Goal: Information Seeking & Learning: Learn about a topic

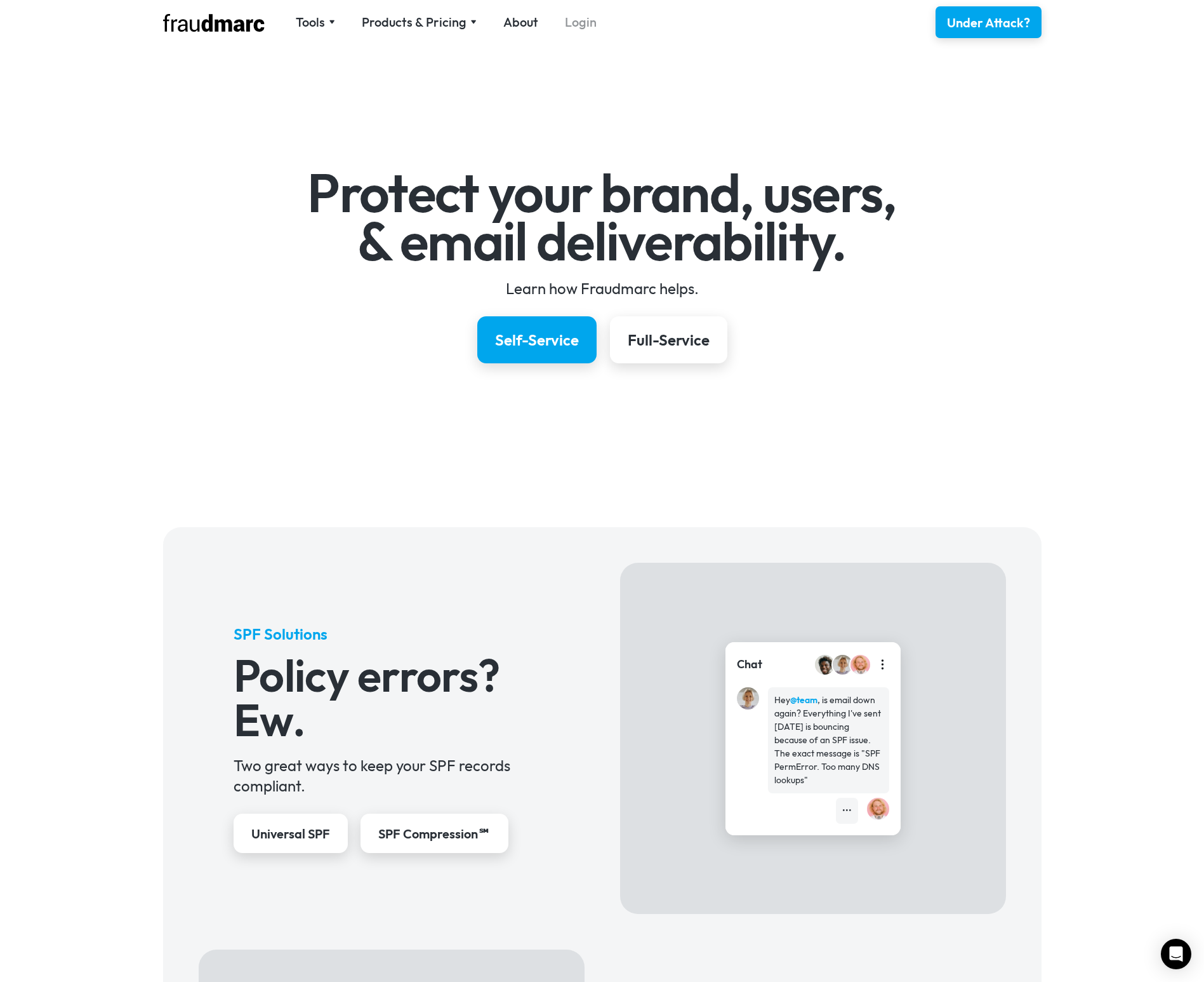
click at [573, 24] on link "Login" at bounding box center [581, 22] width 32 height 18
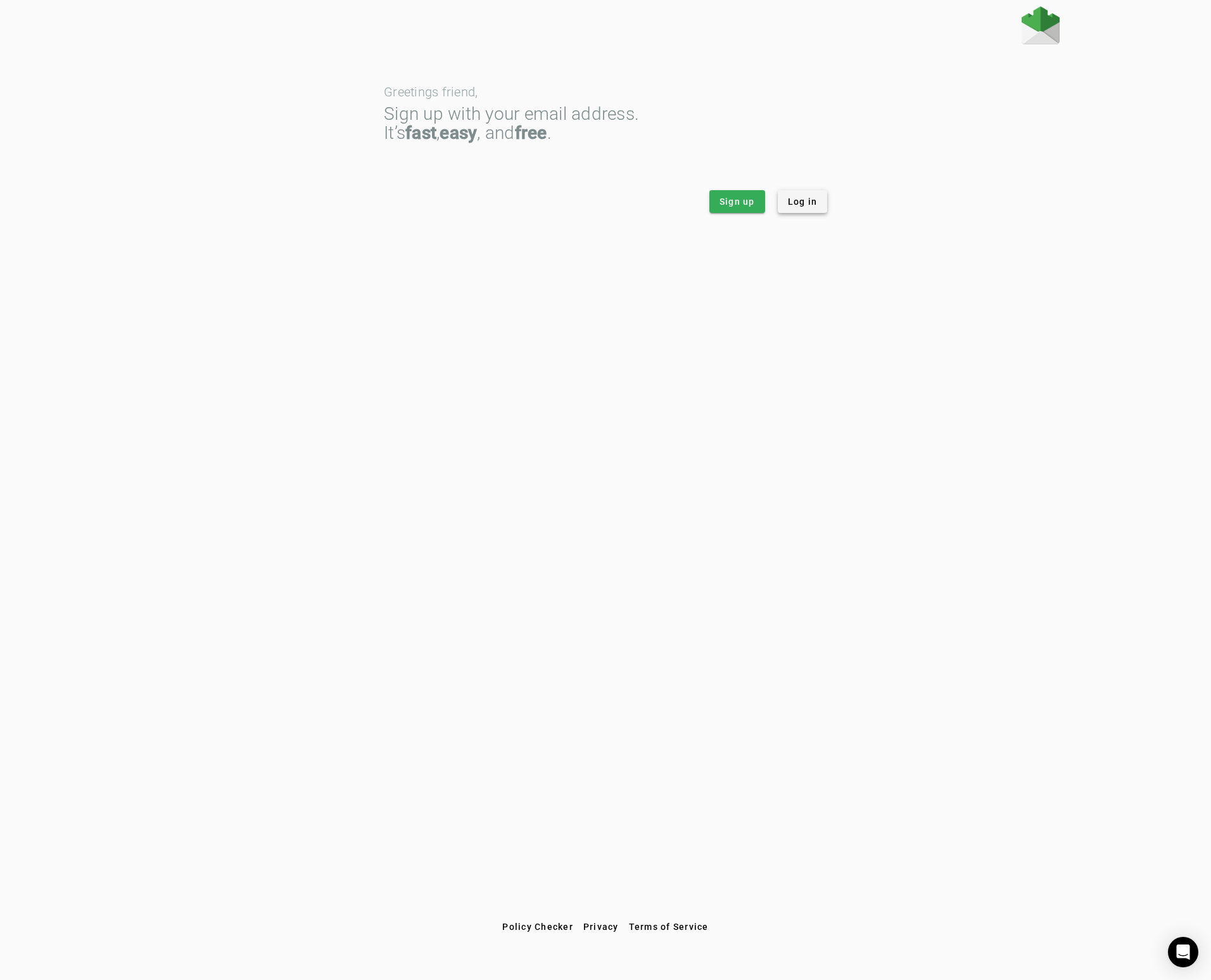
click at [810, 205] on span "Log in" at bounding box center [803, 201] width 30 height 12
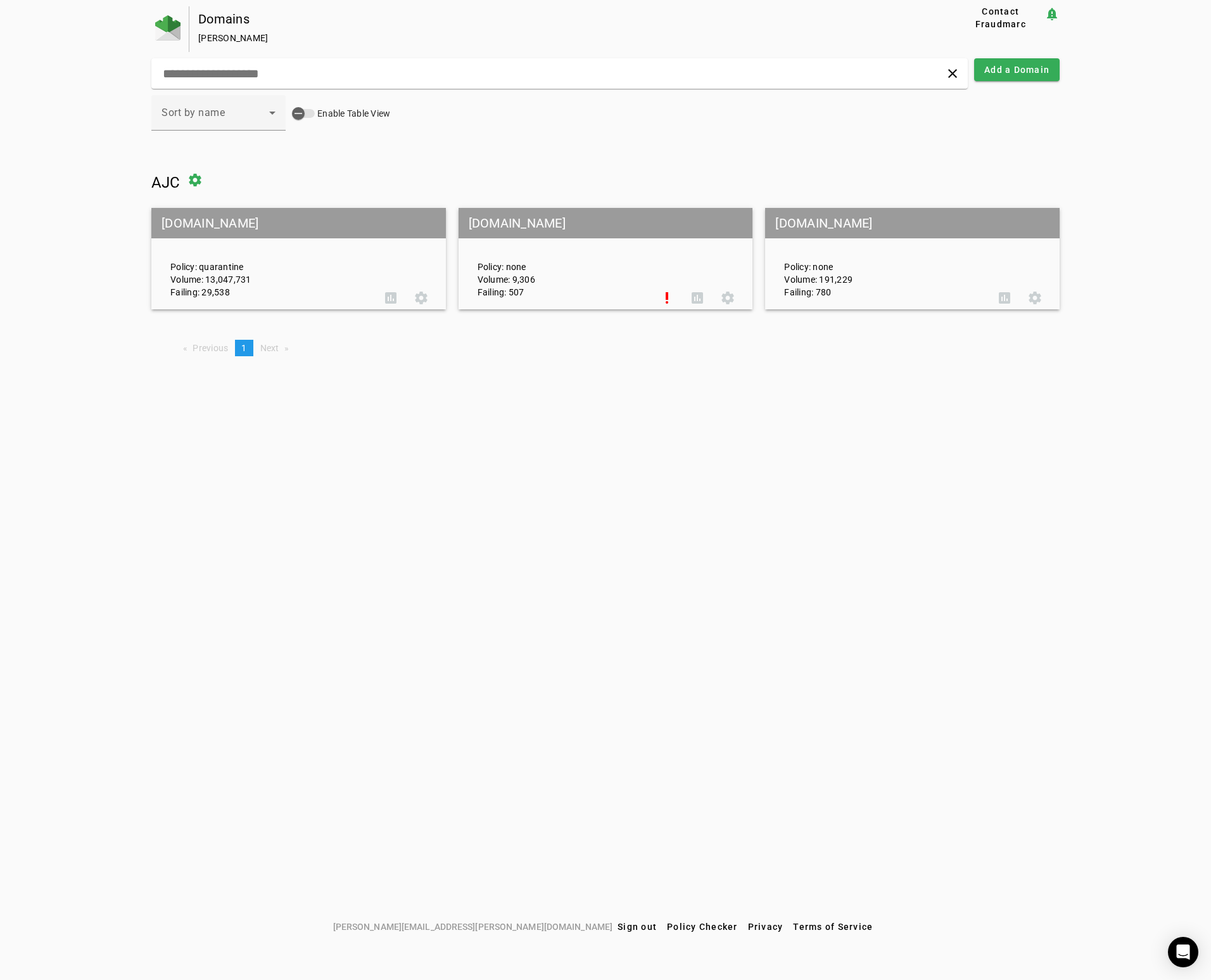
click at [181, 224] on mat-grid-tile-header "[DOMAIN_NAME]" at bounding box center [299, 223] width 294 height 31
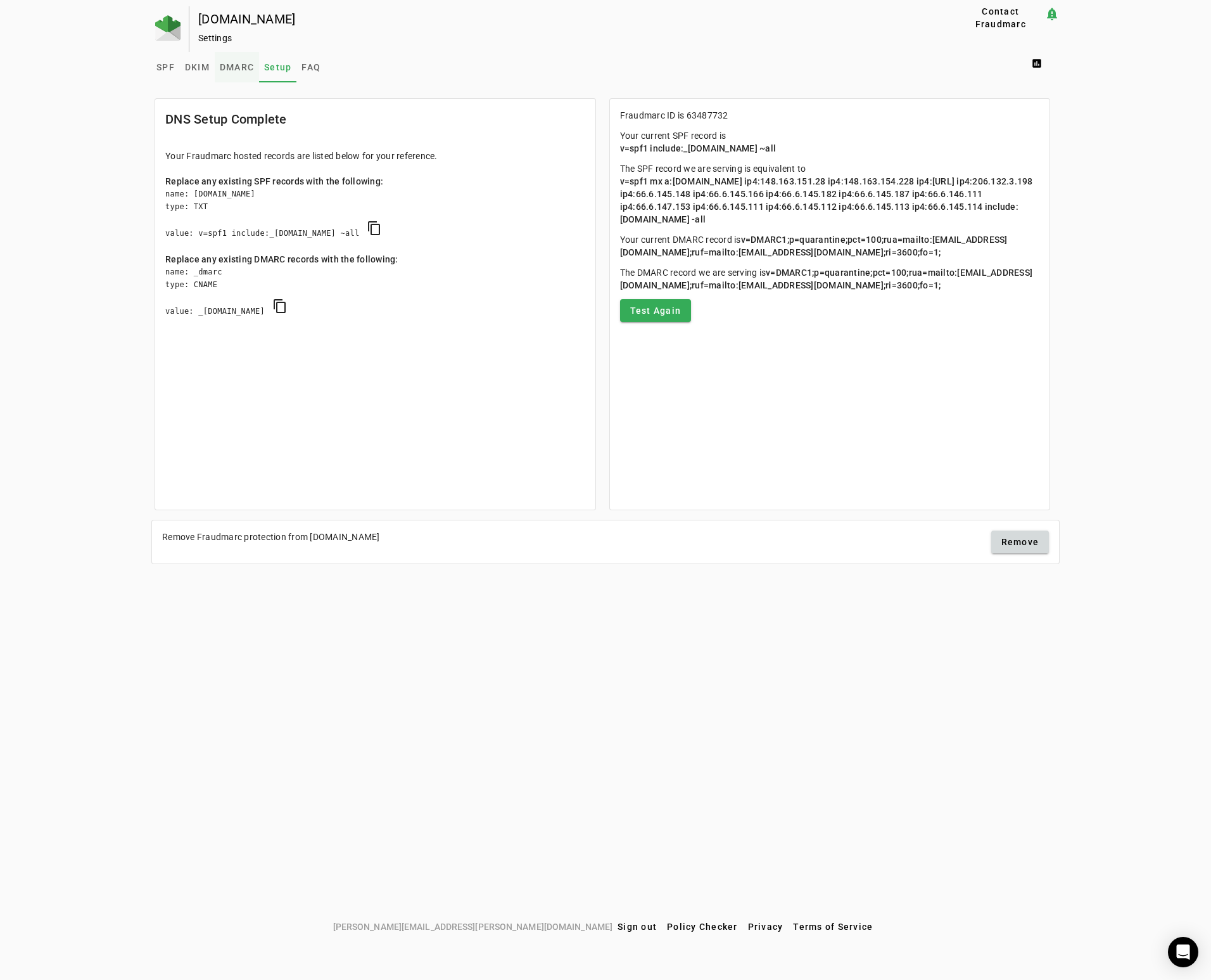
click at [230, 65] on span "DMARC" at bounding box center [236, 67] width 34 height 9
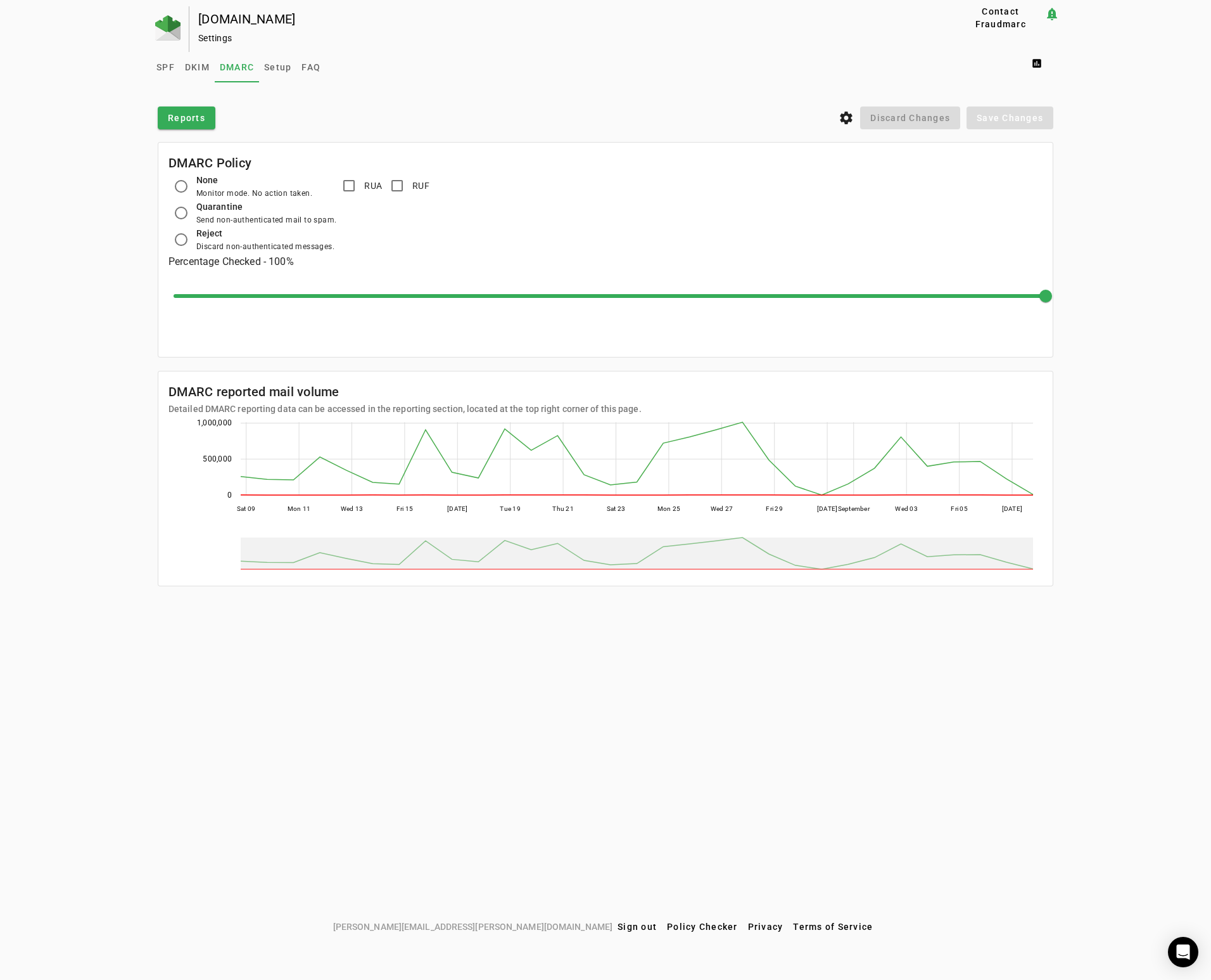
click at [111, 659] on div "[DOMAIN_NAME] Settings Contact Fraudmarc notification_important Settings SPF DK…" at bounding box center [606, 461] width 1211 height 908
click at [96, 398] on div "[DOMAIN_NAME] Settings Contact Fraudmarc notification_important Settings SPF DK…" at bounding box center [606, 461] width 1211 height 908
click at [93, 273] on div "[DOMAIN_NAME] Settings Contact Fraudmarc notification_important Settings SPF DK…" at bounding box center [606, 461] width 1211 height 908
click at [427, 88] on mat-sidenav-content "SPF DKIM DMARC Setup FAQ assessment Reports settings Discard Changes Save Chang…" at bounding box center [606, 324] width 908 height 546
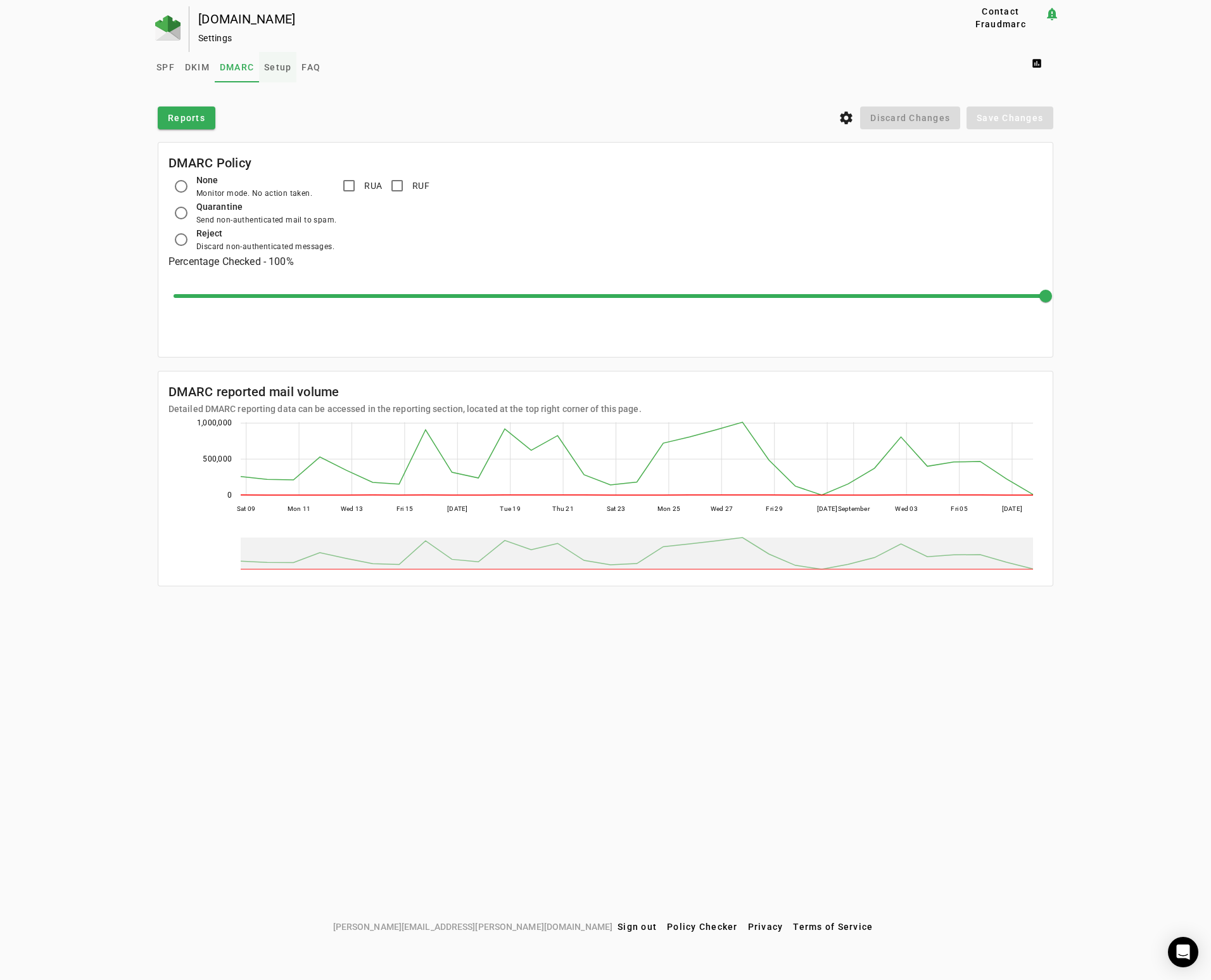
click at [284, 71] on span "Setup" at bounding box center [278, 67] width 27 height 9
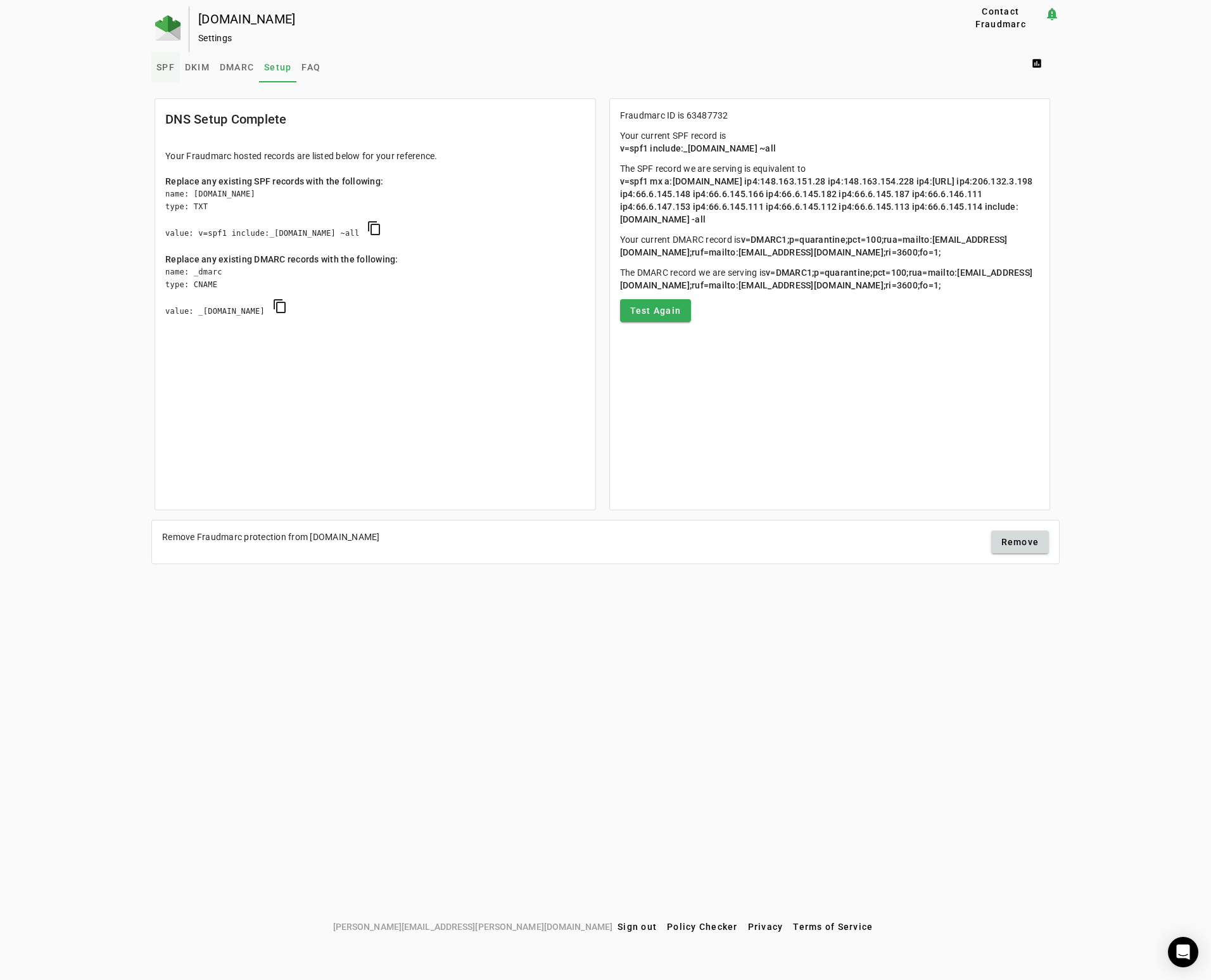
click at [161, 67] on span "SPF" at bounding box center [166, 67] width 18 height 9
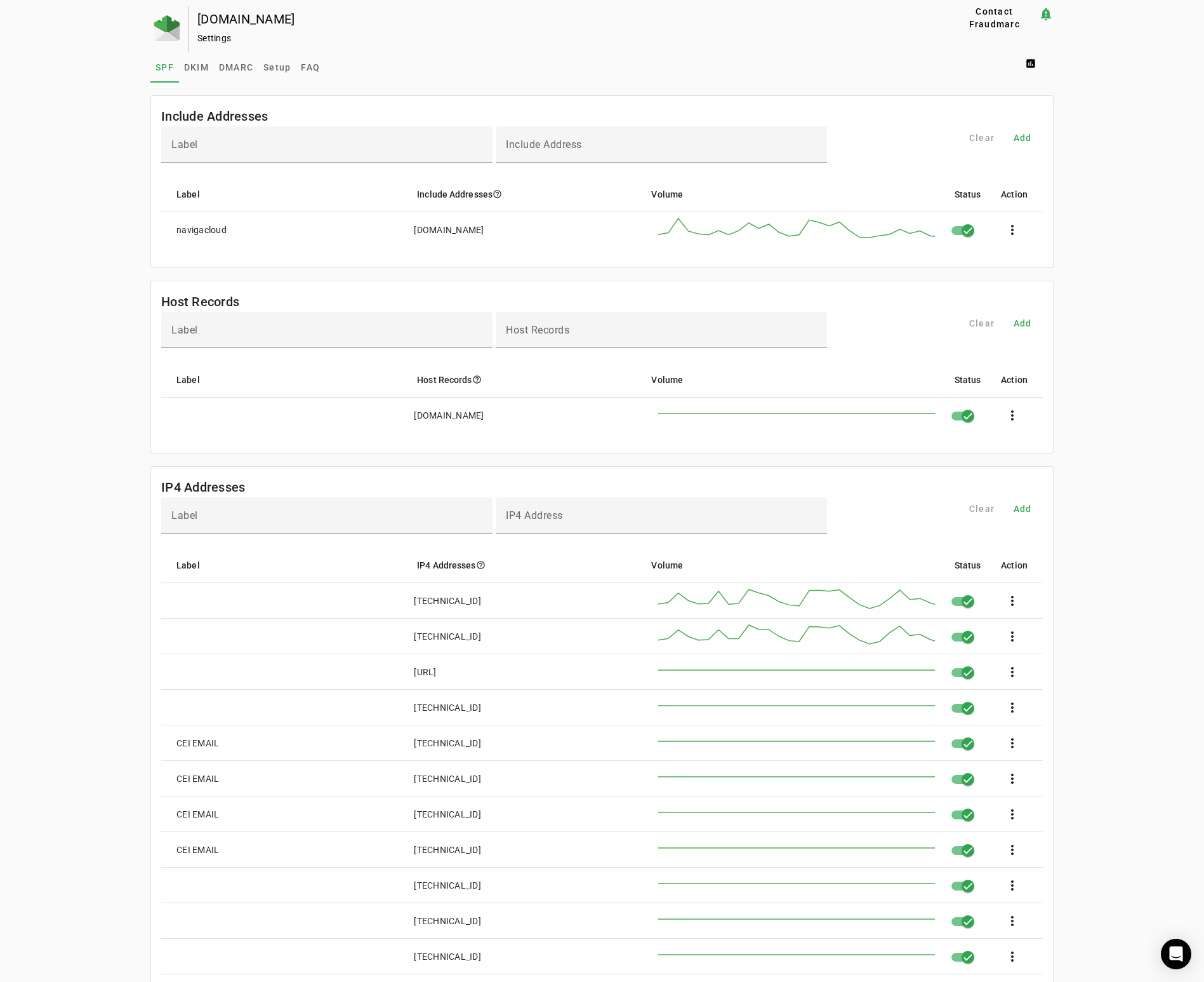
click at [91, 157] on div "[DOMAIN_NAME] Settings Contact Fraudmarc notification_important Settings SPF DK…" at bounding box center [602, 803] width 1204 height 1592
click at [197, 70] on span "DKIM" at bounding box center [197, 67] width 25 height 9
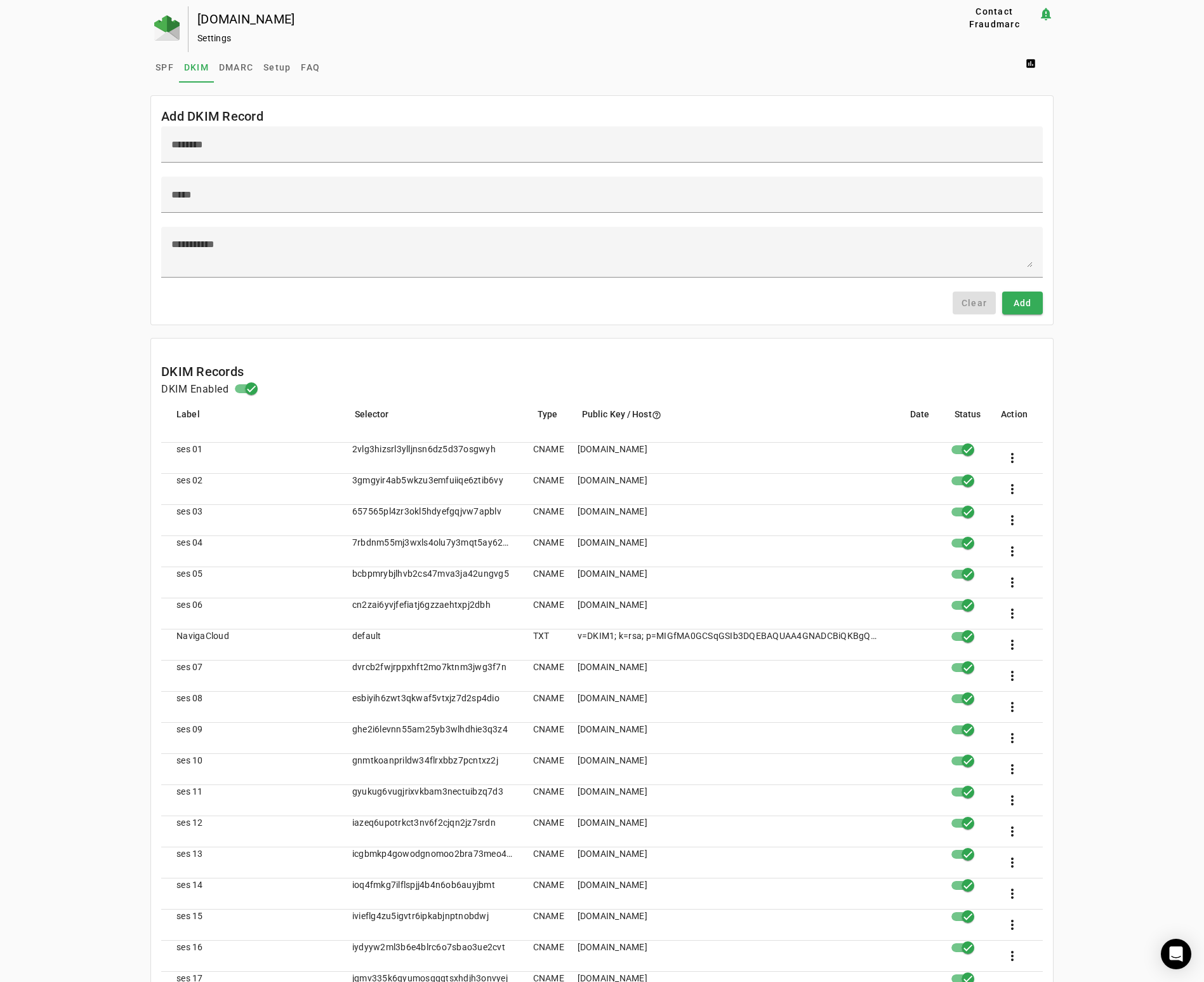
click at [365, 25] on div "[DOMAIN_NAME] Settings" at bounding box center [550, 29] width 723 height 46
click at [267, 68] on span "Setup" at bounding box center [277, 67] width 27 height 9
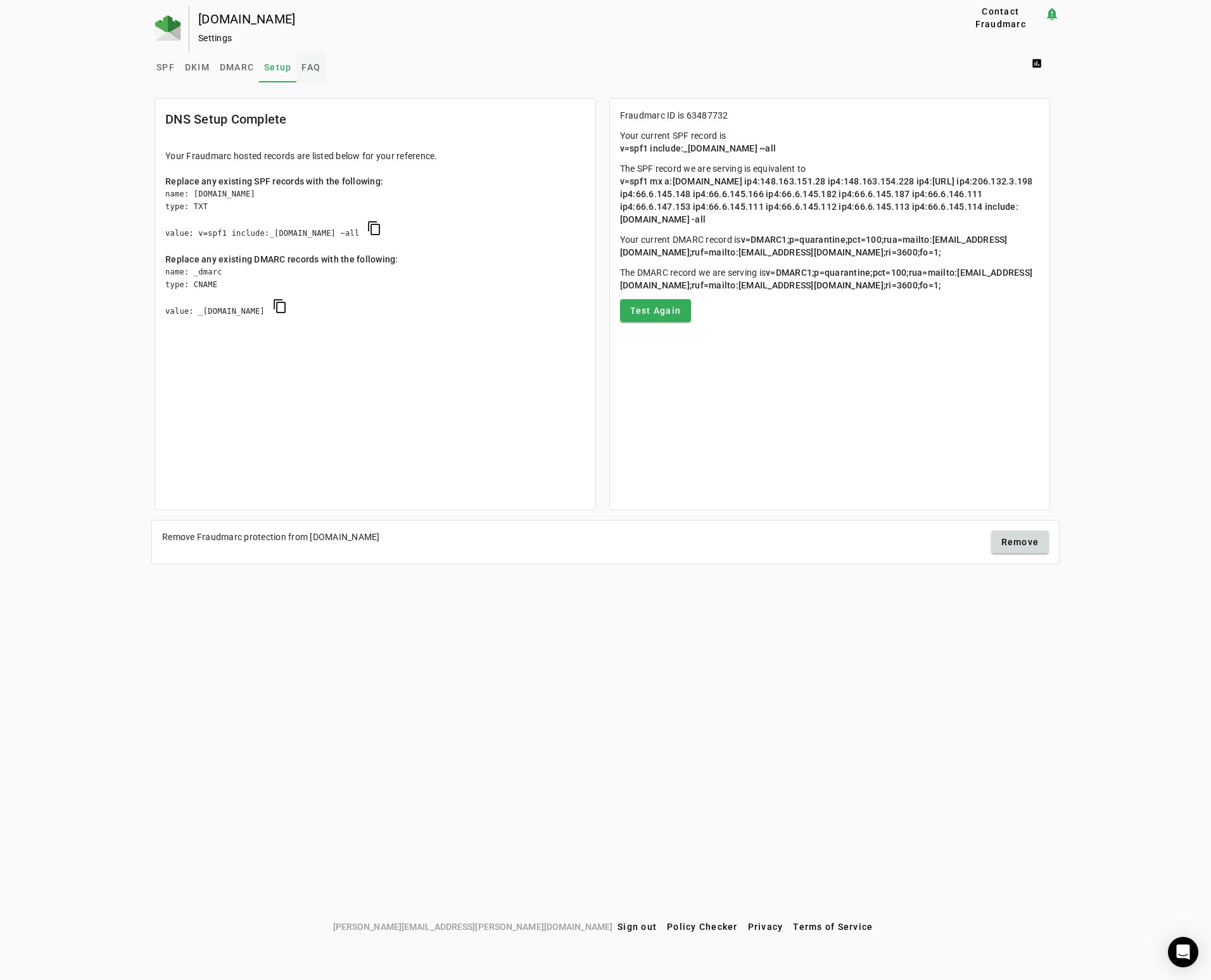
click at [308, 64] on span "FAQ" at bounding box center [311, 67] width 19 height 9
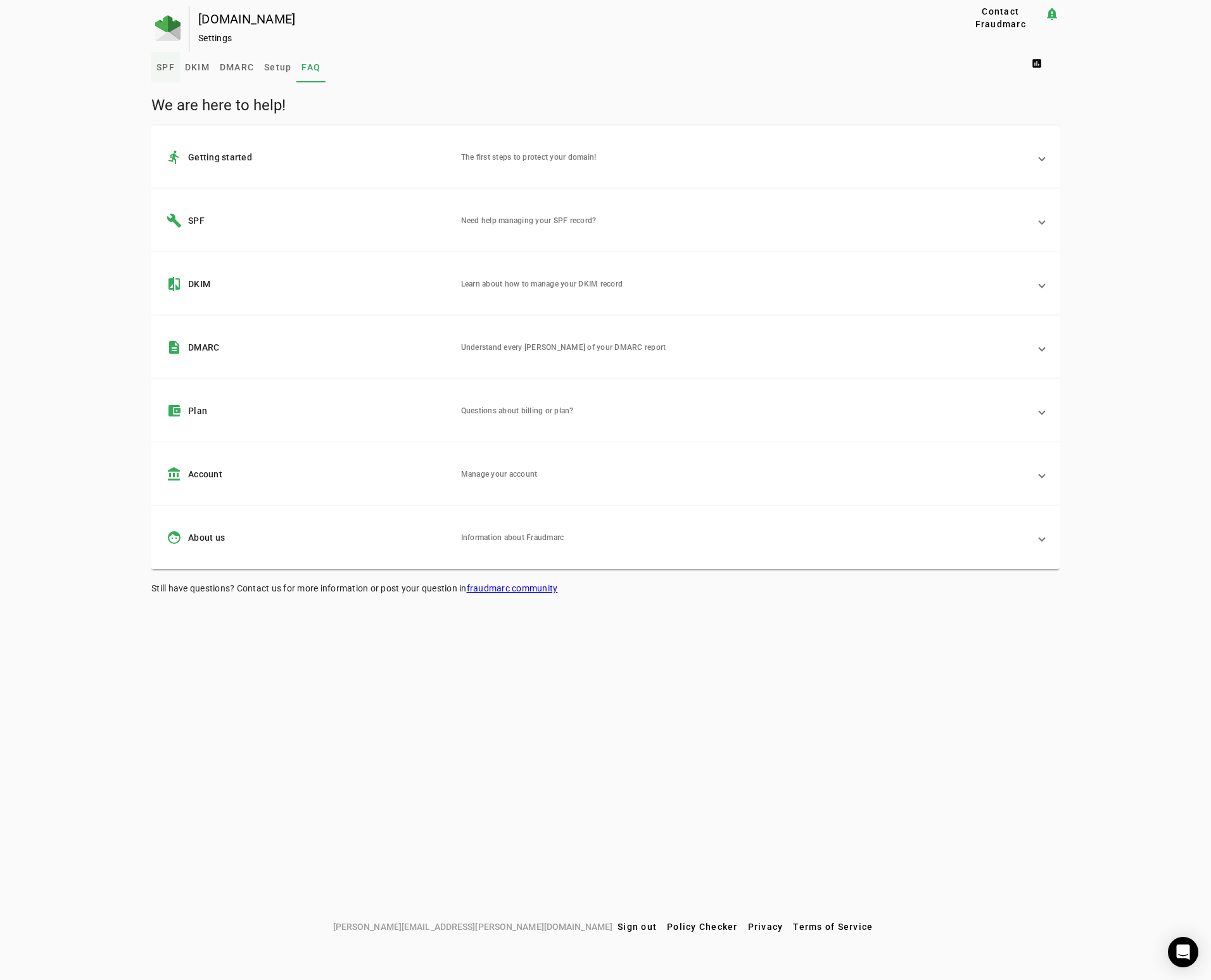
click at [161, 71] on span "SPF" at bounding box center [166, 67] width 18 height 9
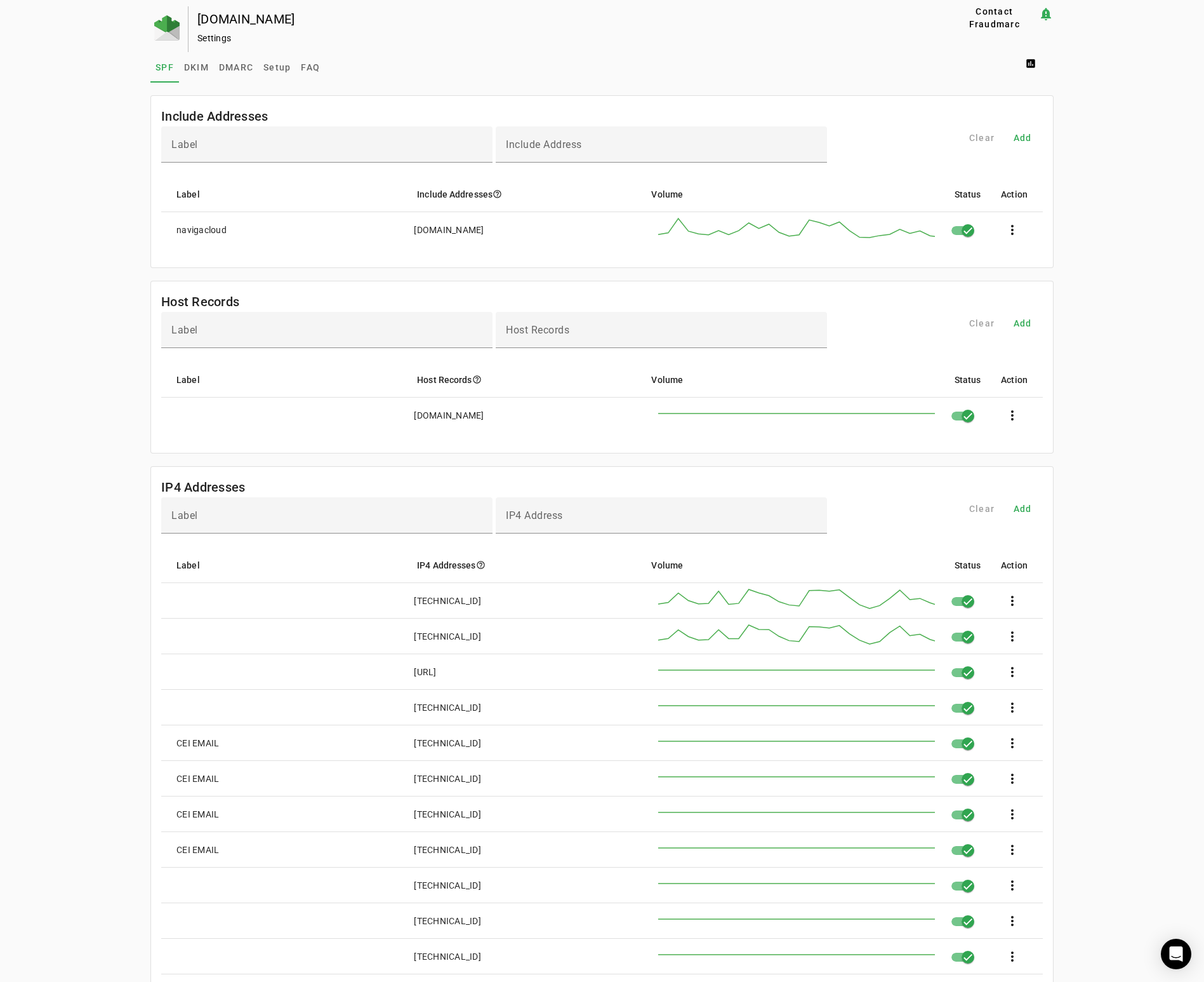
click at [96, 127] on div "[DOMAIN_NAME] Settings Contact Fraudmarc notification_important Settings SPF DK…" at bounding box center [602, 803] width 1204 height 1592
click at [198, 65] on span "DKIM" at bounding box center [197, 67] width 25 height 9
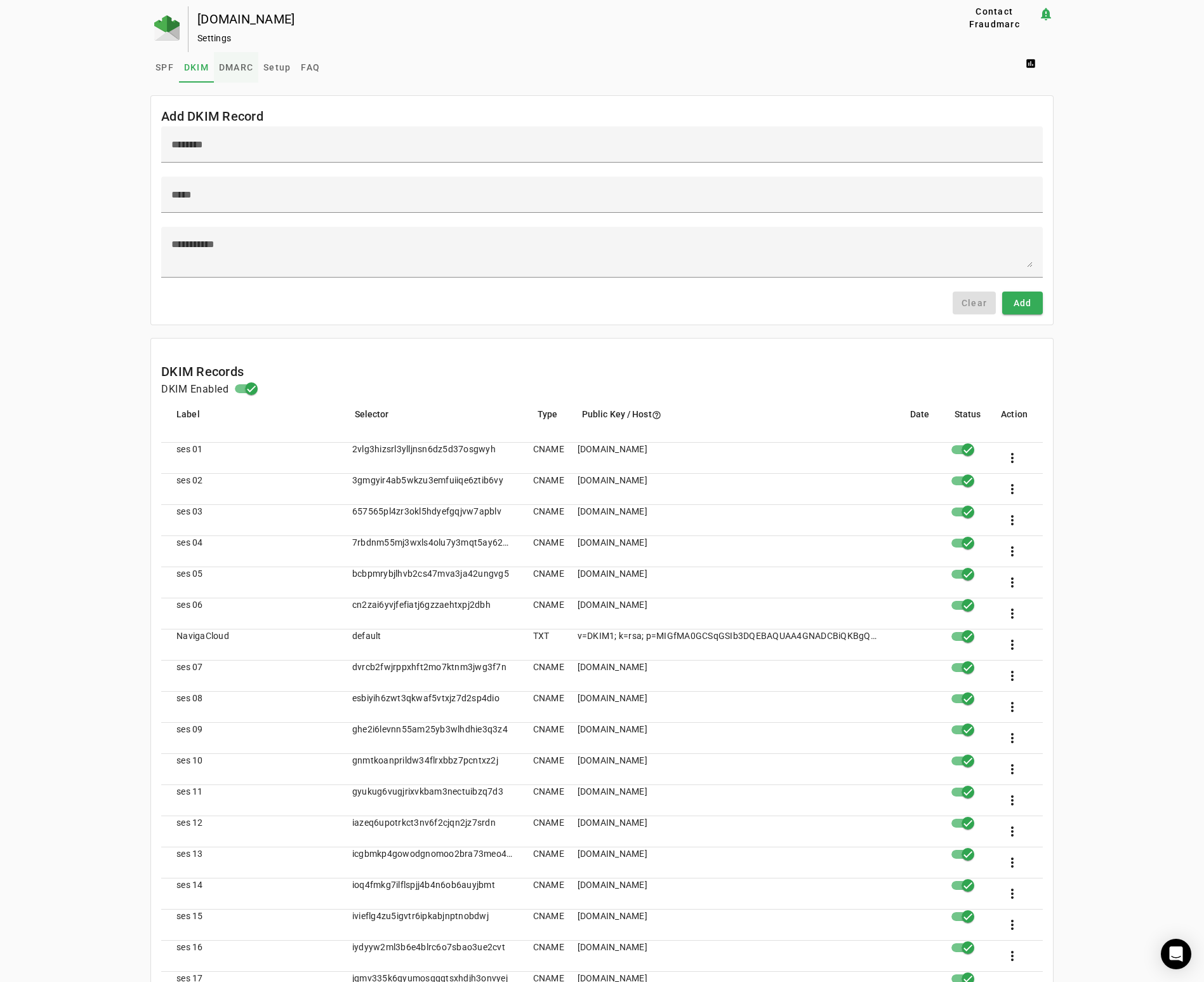
click at [246, 65] on span "DMARC" at bounding box center [236, 67] width 34 height 9
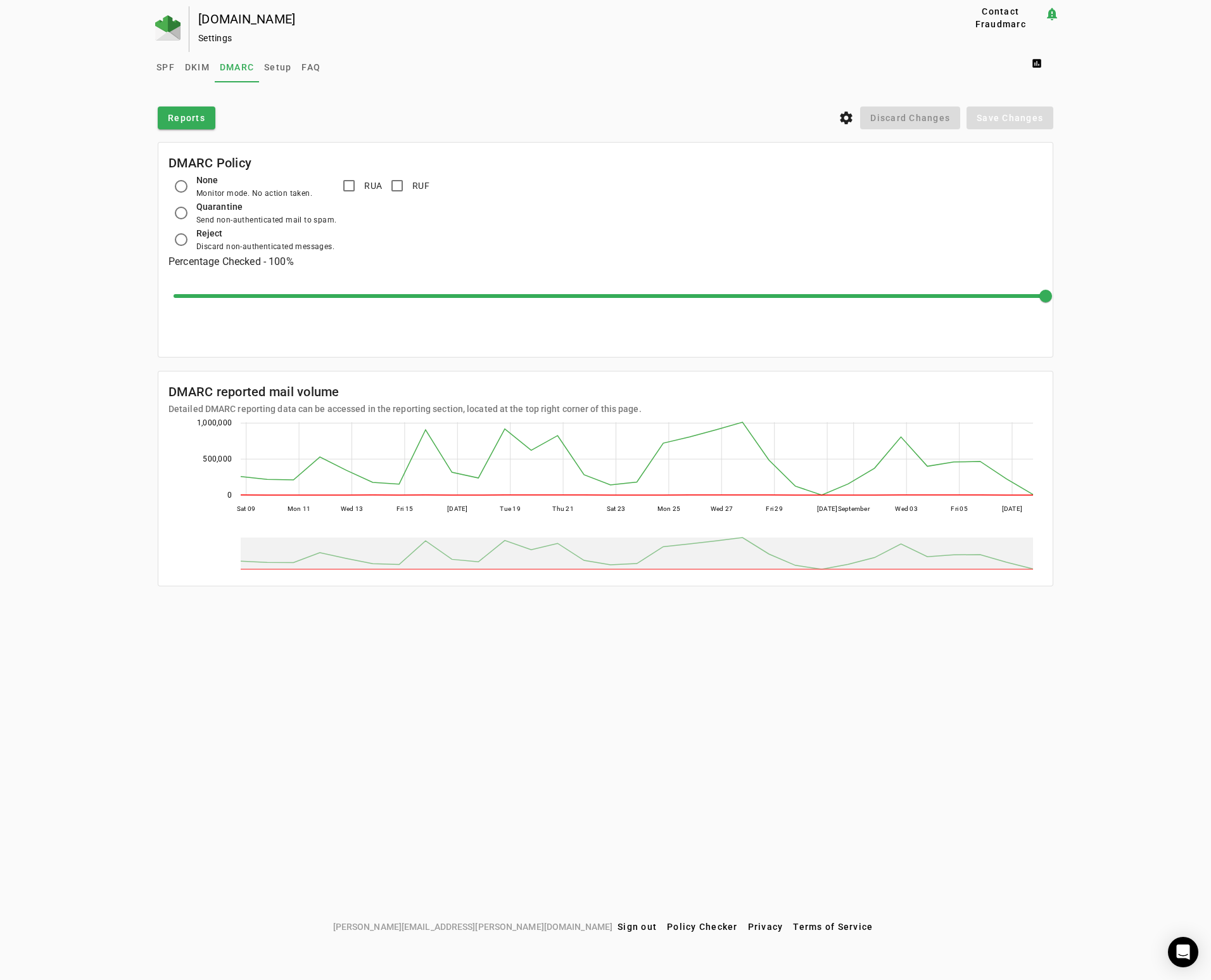
click at [57, 159] on div "[DOMAIN_NAME] Settings Contact Fraudmarc notification_important Settings SPF DK…" at bounding box center [606, 461] width 1211 height 908
click at [45, 144] on div "[DOMAIN_NAME] Settings Contact Fraudmarc notification_important Settings SPF DK…" at bounding box center [606, 461] width 1211 height 908
click at [184, 116] on span "Reports" at bounding box center [186, 117] width 37 height 12
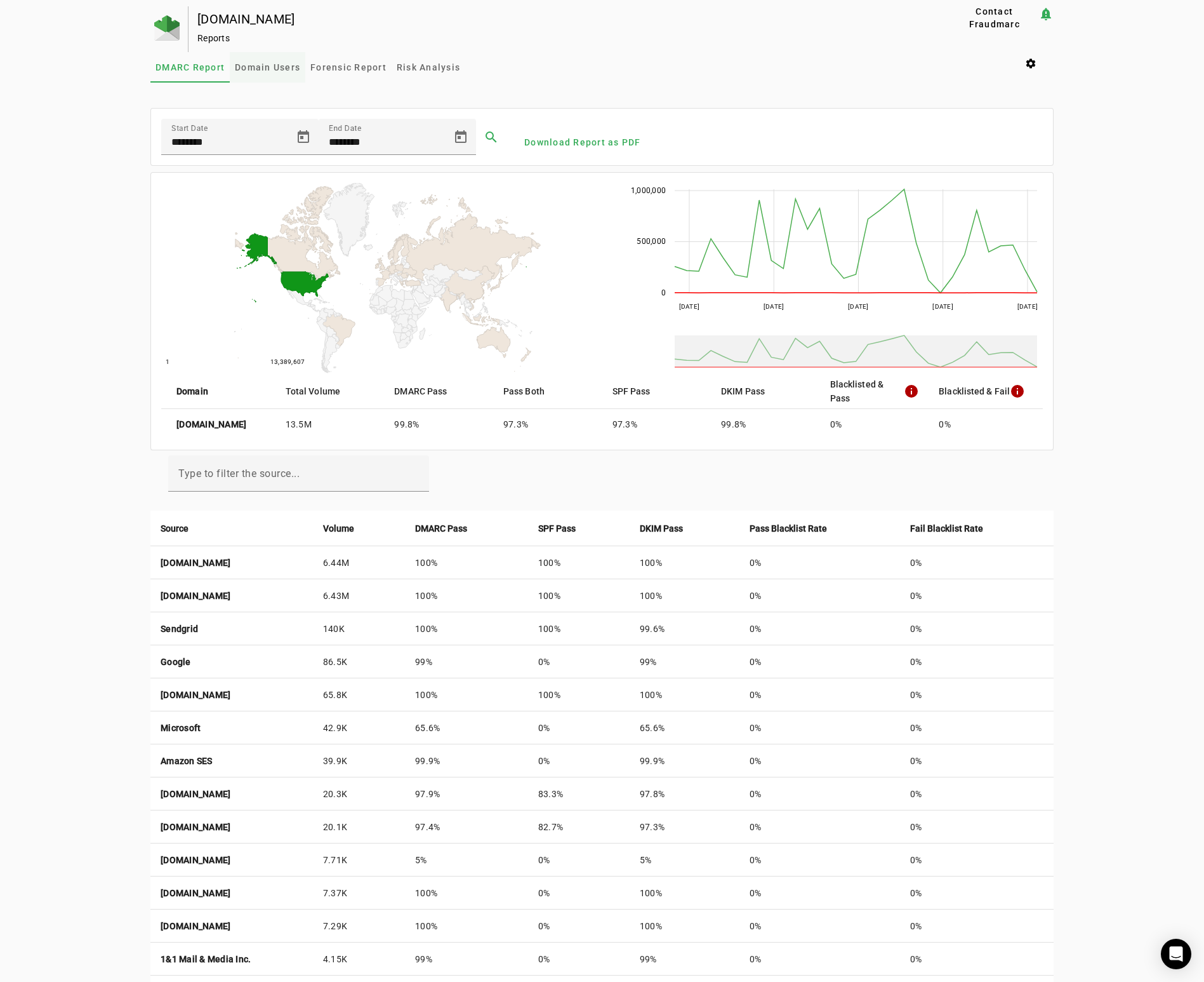
click at [277, 70] on span "Domain Users" at bounding box center [267, 67] width 65 height 9
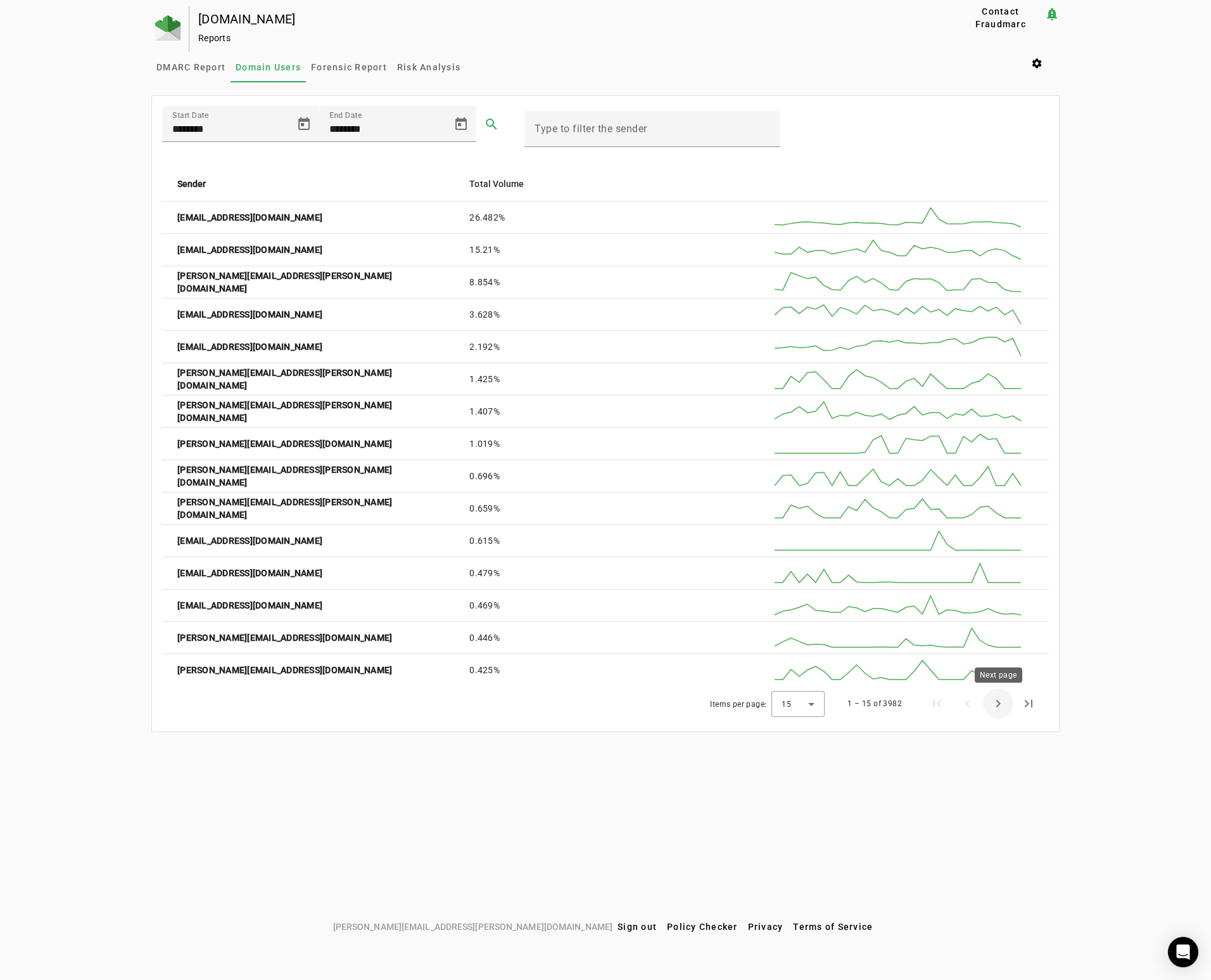
click at [997, 703] on span "Next page" at bounding box center [998, 703] width 31 height 31
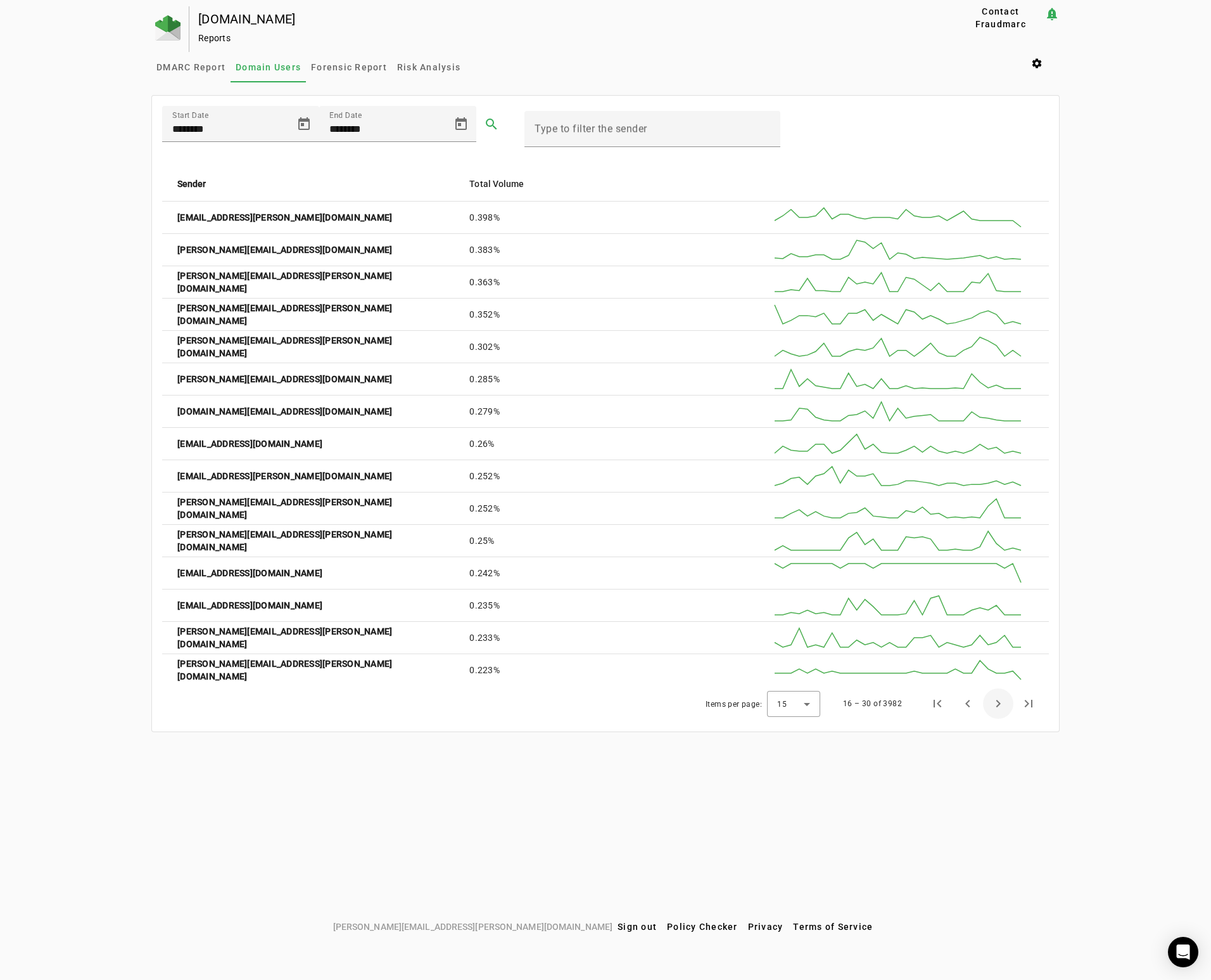
click at [997, 703] on span "Next page" at bounding box center [998, 703] width 31 height 31
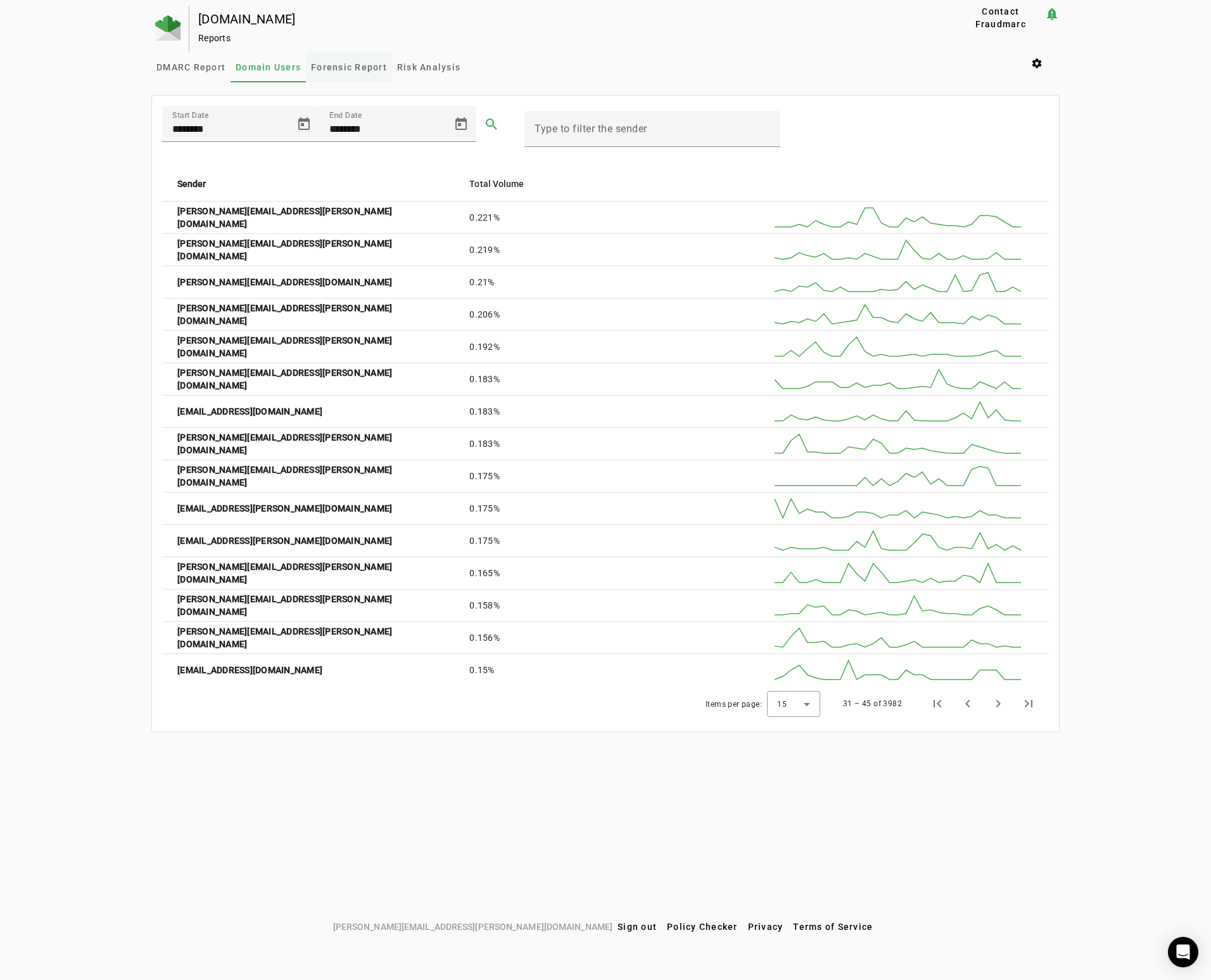
click at [355, 65] on span "Forensic Report" at bounding box center [348, 67] width 76 height 9
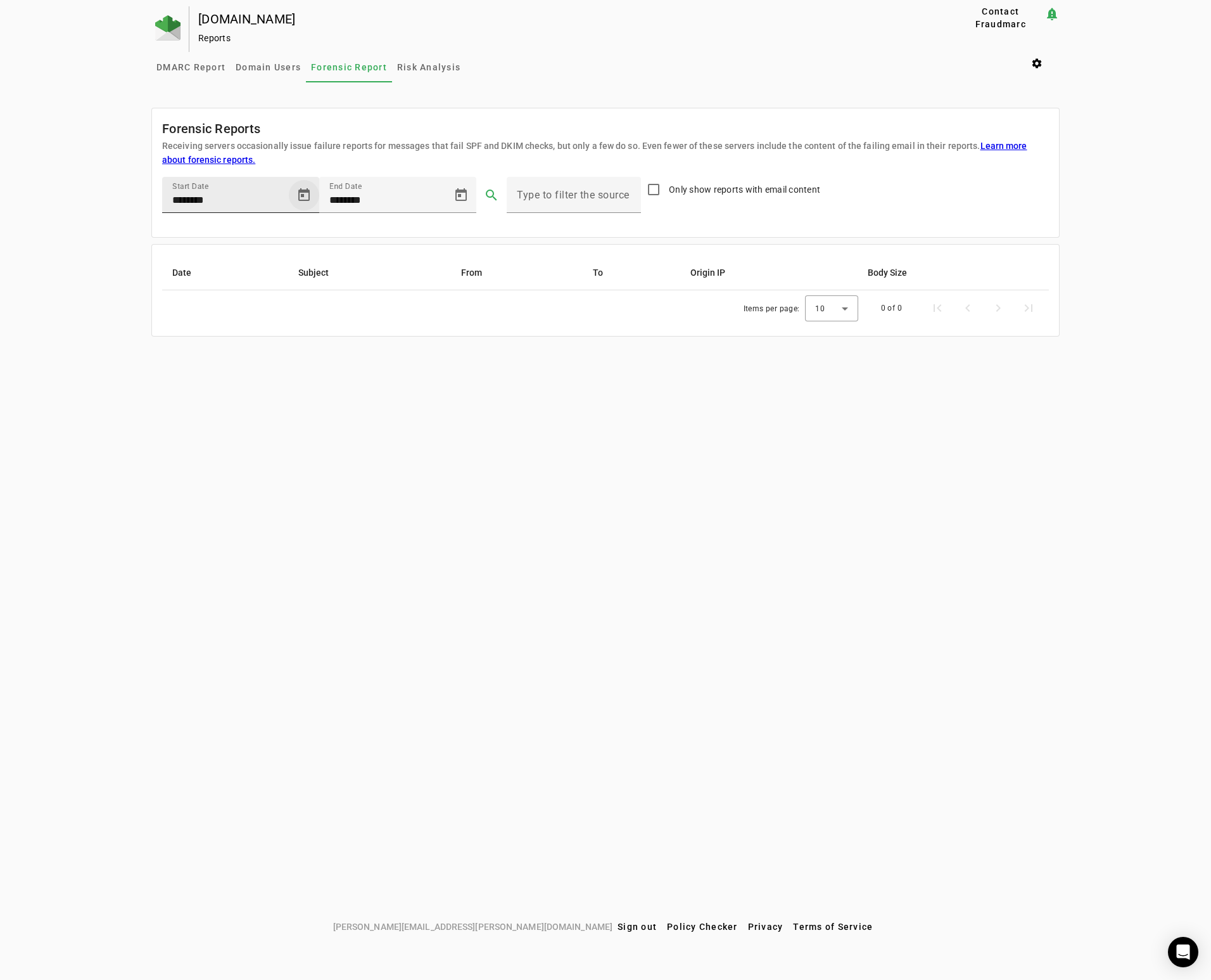
click at [305, 192] on span "Open calendar" at bounding box center [304, 195] width 31 height 31
click at [304, 240] on span "Previous month" at bounding box center [309, 239] width 25 height 25
click at [284, 299] on span "1" at bounding box center [281, 291] width 22 height 22
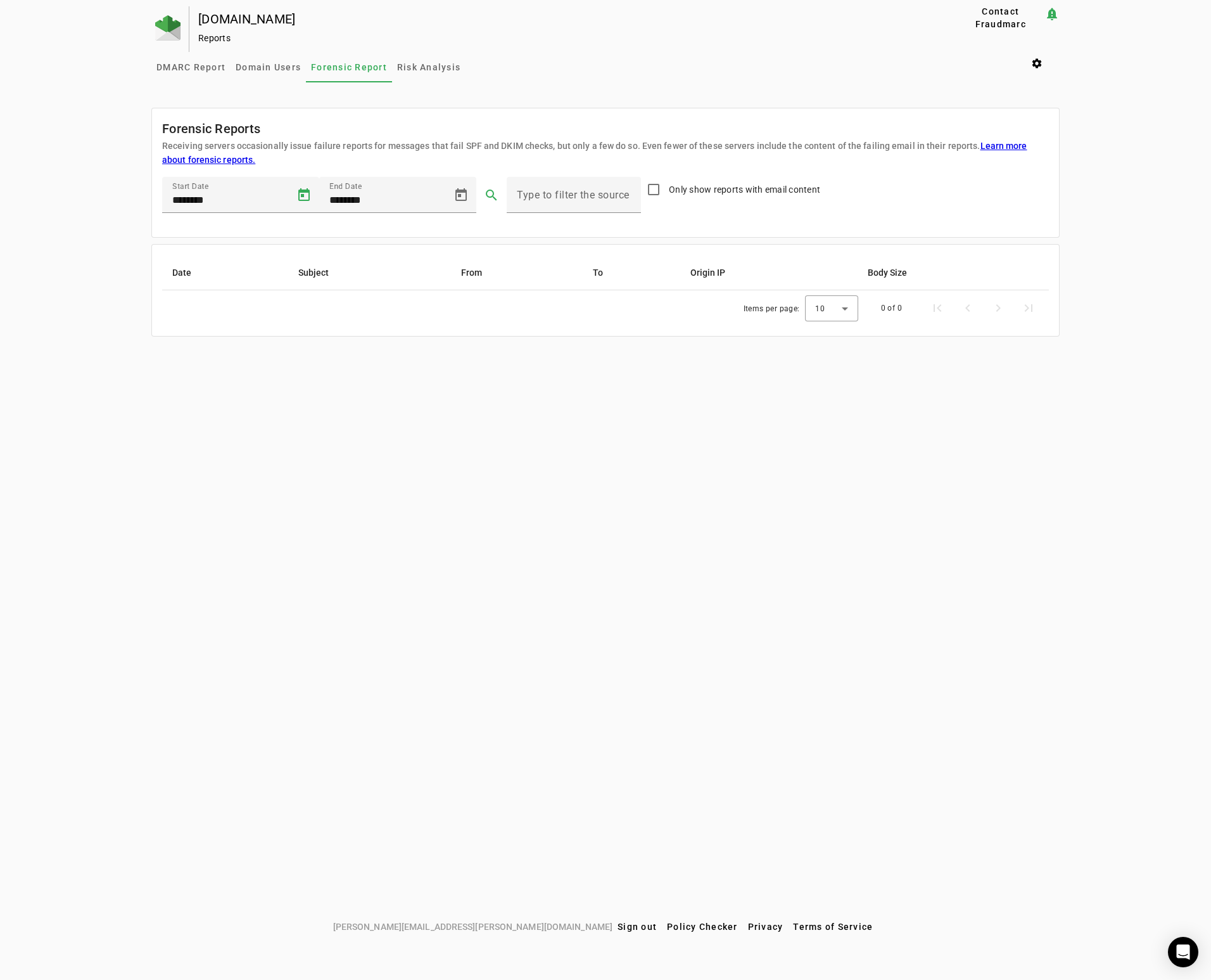
type input "********"
click at [488, 189] on span at bounding box center [492, 195] width 31 height 31
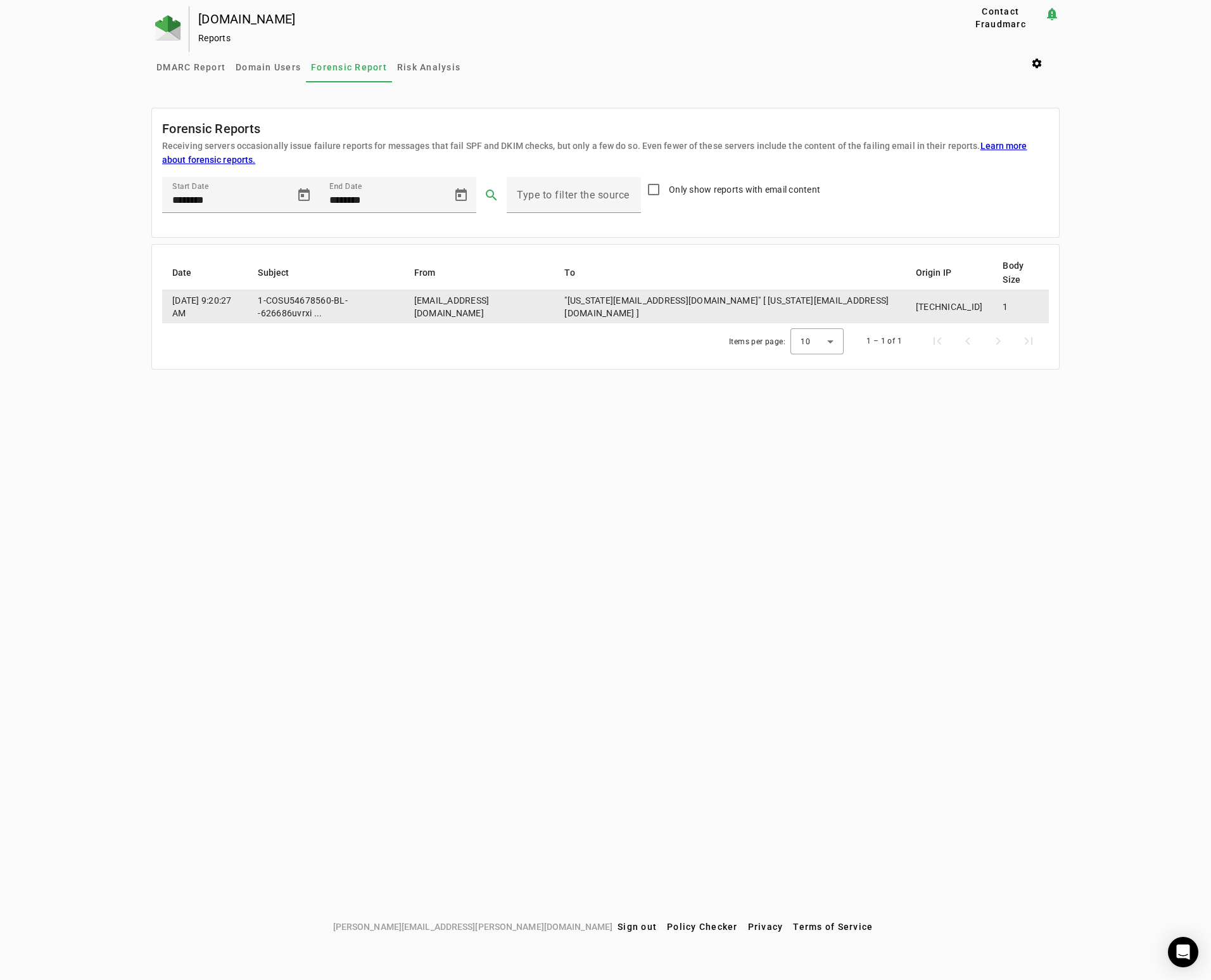
click at [231, 304] on td "[DATE] 9:20:27 AM" at bounding box center [205, 307] width 86 height 33
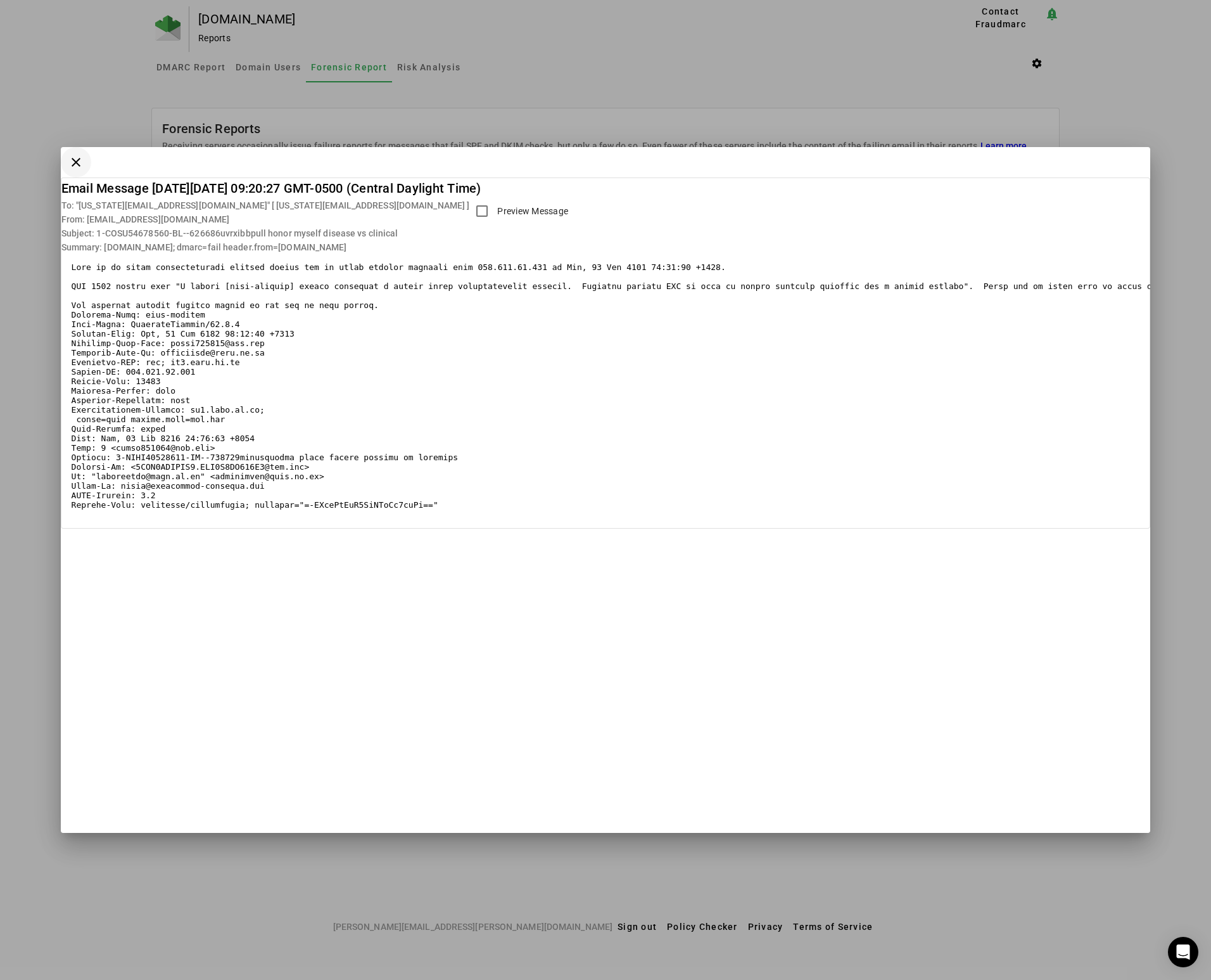
click at [76, 161] on span "button" at bounding box center [76, 162] width 31 height 31
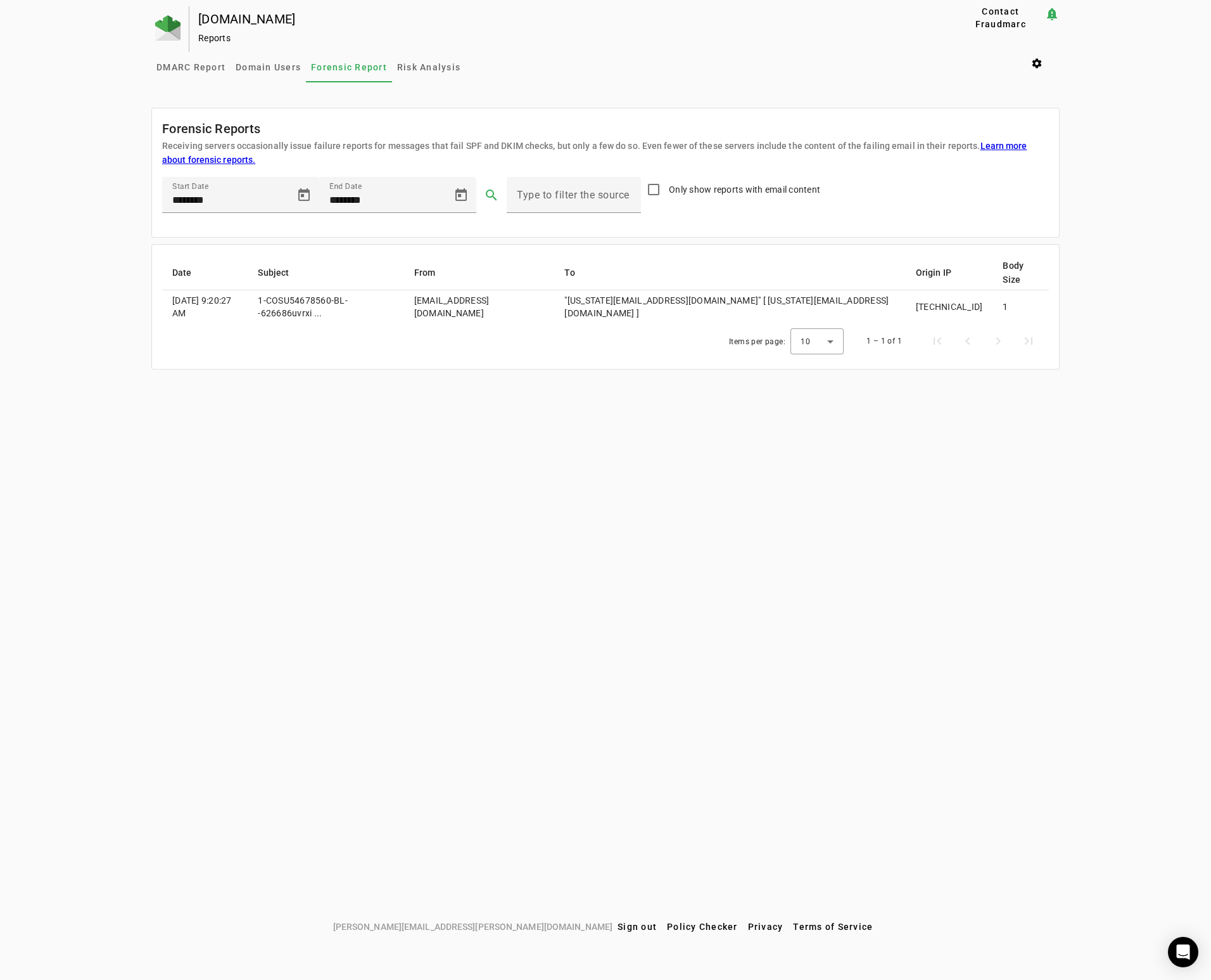
click at [775, 72] on div "DMARC Report Domain Users Forensic Report Risk Analysis settings" at bounding box center [606, 67] width 908 height 31
click at [450, 73] on span "Risk Analysis" at bounding box center [429, 67] width 63 height 31
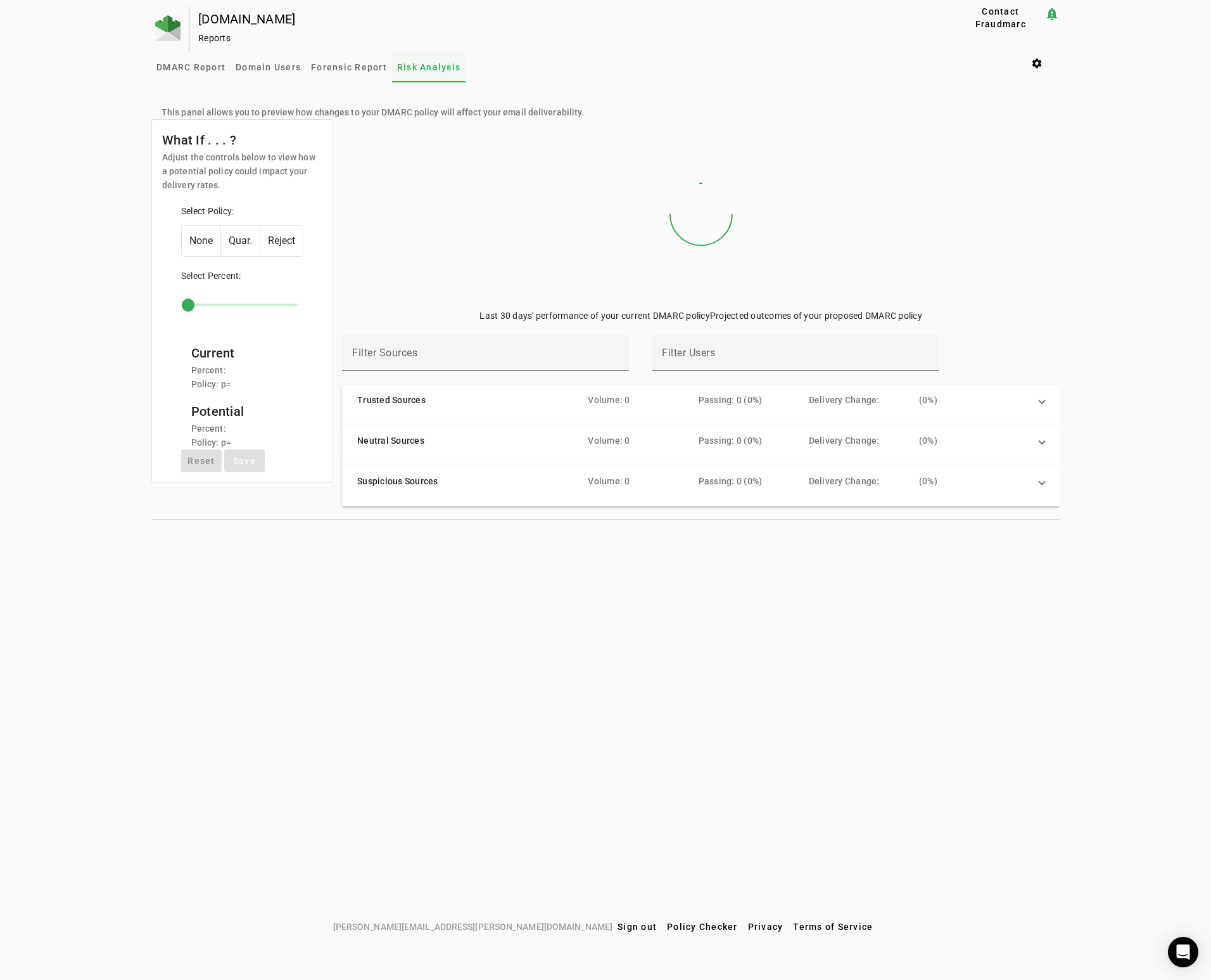
type input "***"
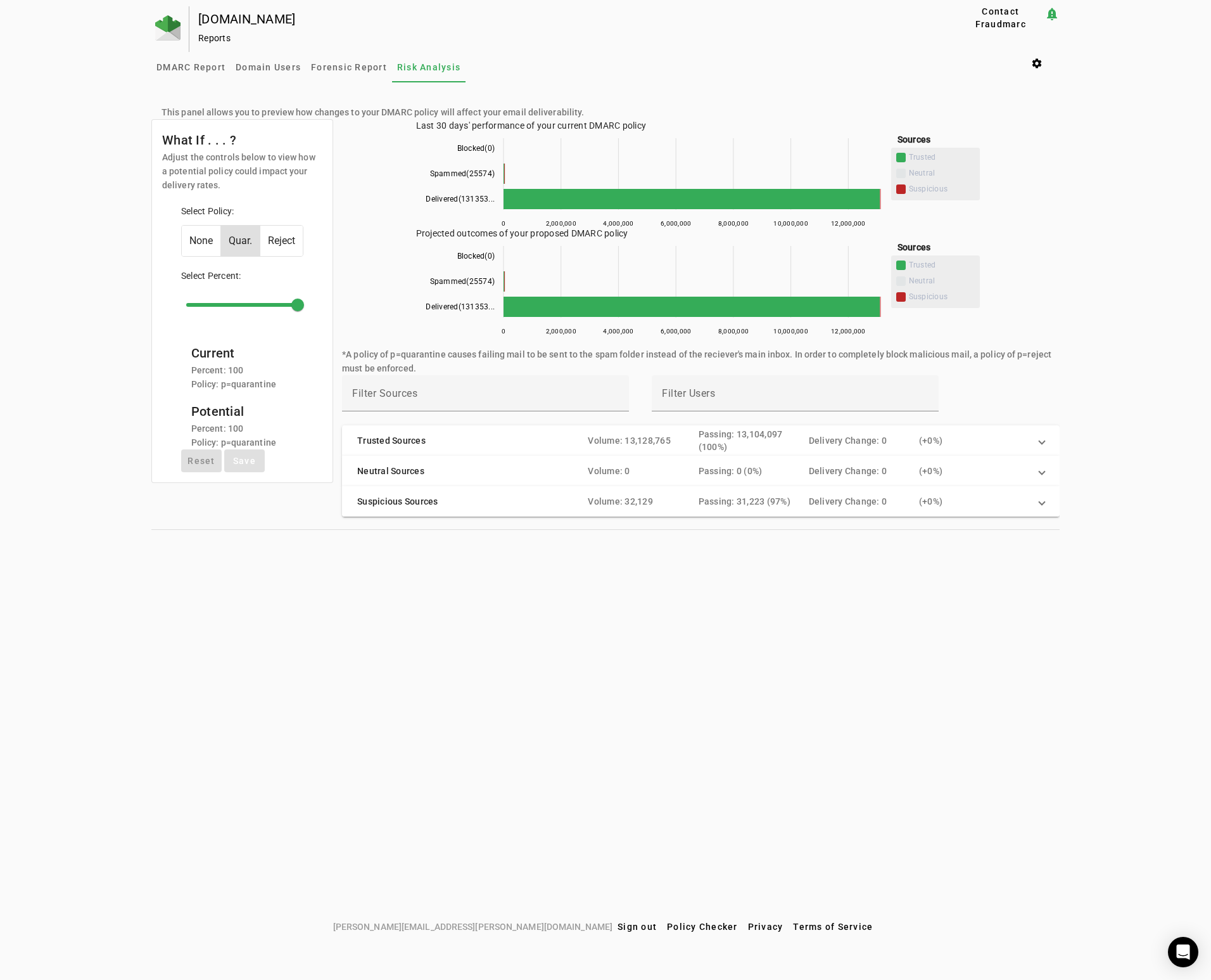
click at [1039, 502] on span "Suspicious Sources Volume: 32,129 Passing: 31,223 (97%) Delivery Change: 0 ( + …" at bounding box center [699, 501] width 682 height 12
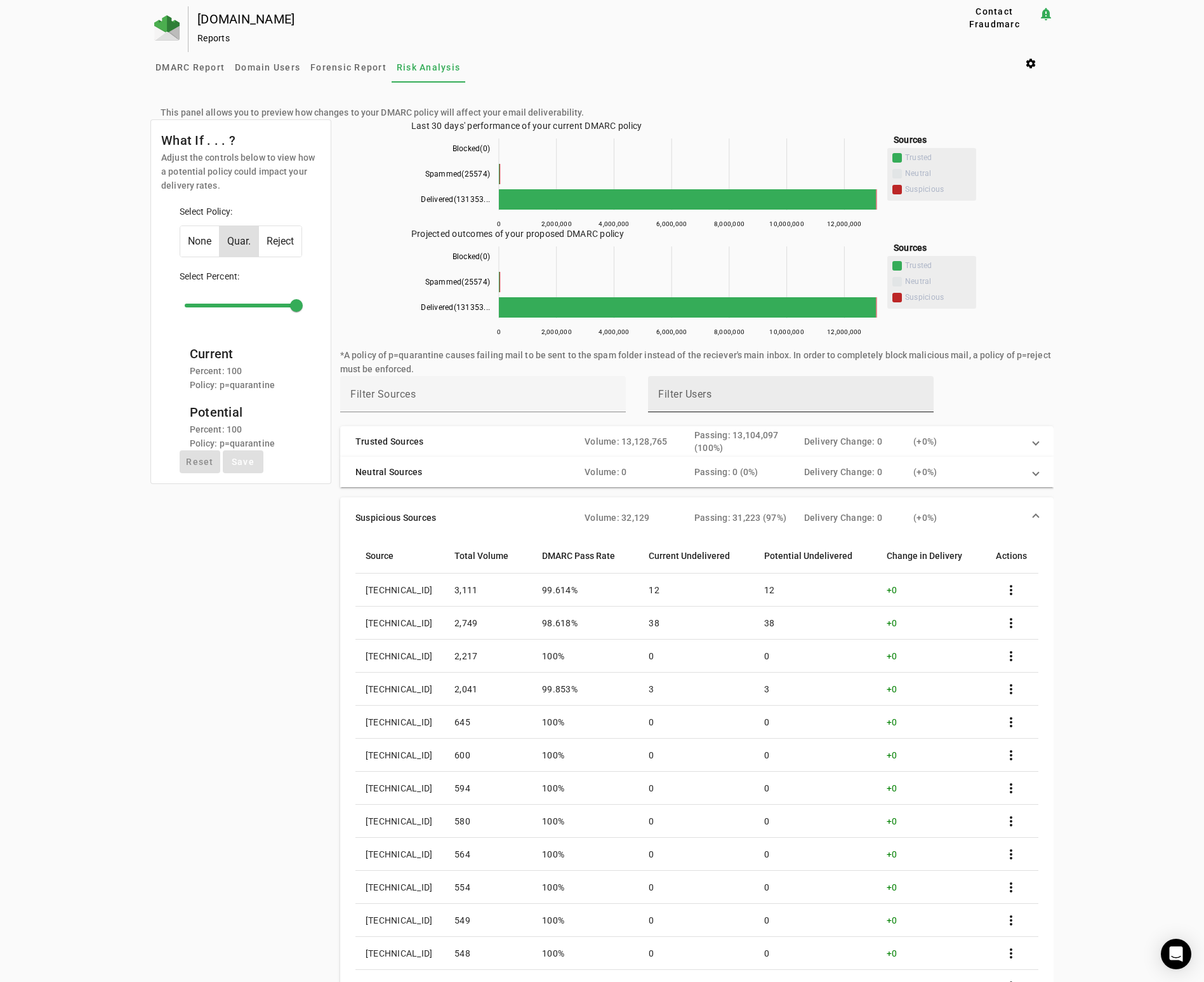
click at [697, 398] on mat-label "Filter Users" at bounding box center [685, 393] width 53 height 12
click at [697, 398] on input "Filter Users" at bounding box center [791, 399] width 265 height 15
click at [53, 178] on div "[DOMAIN_NAME] Reports Contact Fraudmarc notification_important Reports DMARC Re…" at bounding box center [602, 567] width 1204 height 1121
click at [64, 154] on div "[DOMAIN_NAME] Reports Contact Fraudmarc notification_important Reports DMARC Re…" at bounding box center [602, 567] width 1204 height 1121
click at [279, 241] on span "Reject" at bounding box center [280, 241] width 42 height 31
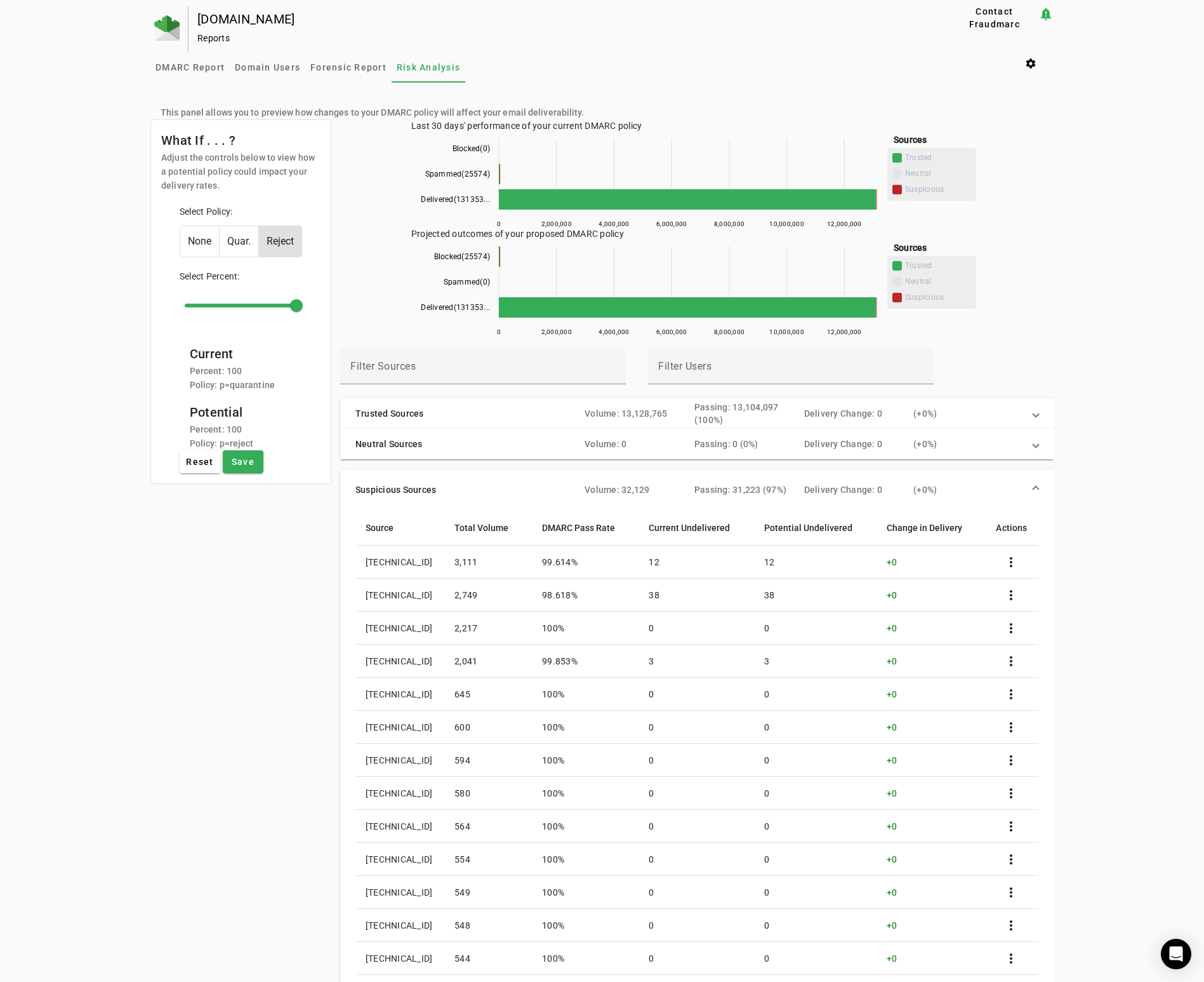
click at [67, 349] on div "[DOMAIN_NAME] Reports Contact Fraudmarc notification_important Reports DMARC Re…" at bounding box center [602, 554] width 1204 height 1094
click at [80, 143] on div "[DOMAIN_NAME] Reports Contact Fraudmarc notification_important Reports DMARC Re…" at bounding box center [602, 554] width 1204 height 1094
click at [193, 68] on span "DMARC Report" at bounding box center [190, 67] width 69 height 9
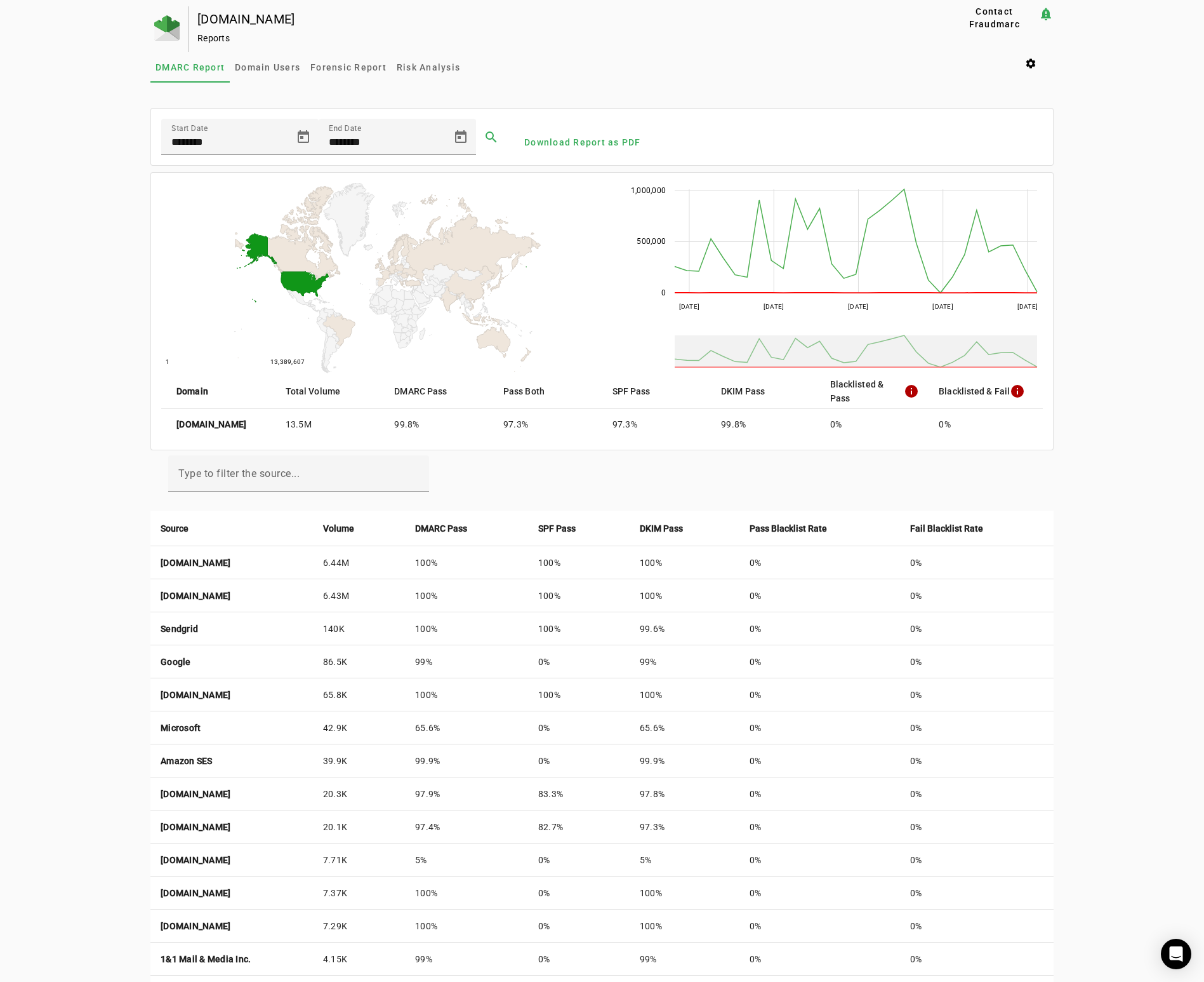
click at [86, 343] on div "[DOMAIN_NAME] Reports Contact Fraudmarc notification_important Reports DMARC Re…" at bounding box center [602, 542] width 1204 height 1071
click at [1127, 404] on div "[DOMAIN_NAME] Reports Contact Fraudmarc notification_important Reports DMARC Re…" at bounding box center [602, 542] width 1204 height 1071
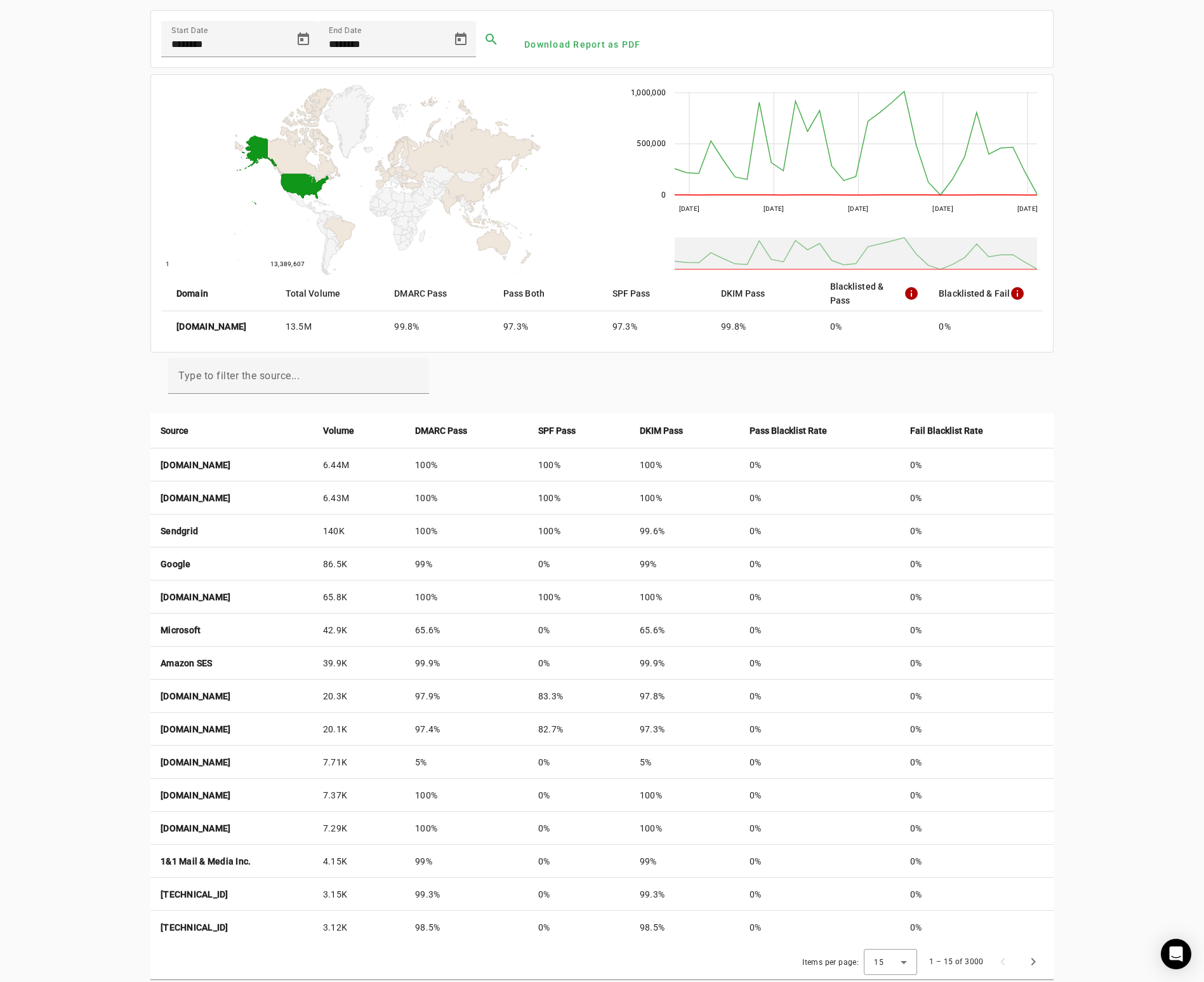
scroll to position [121, 0]
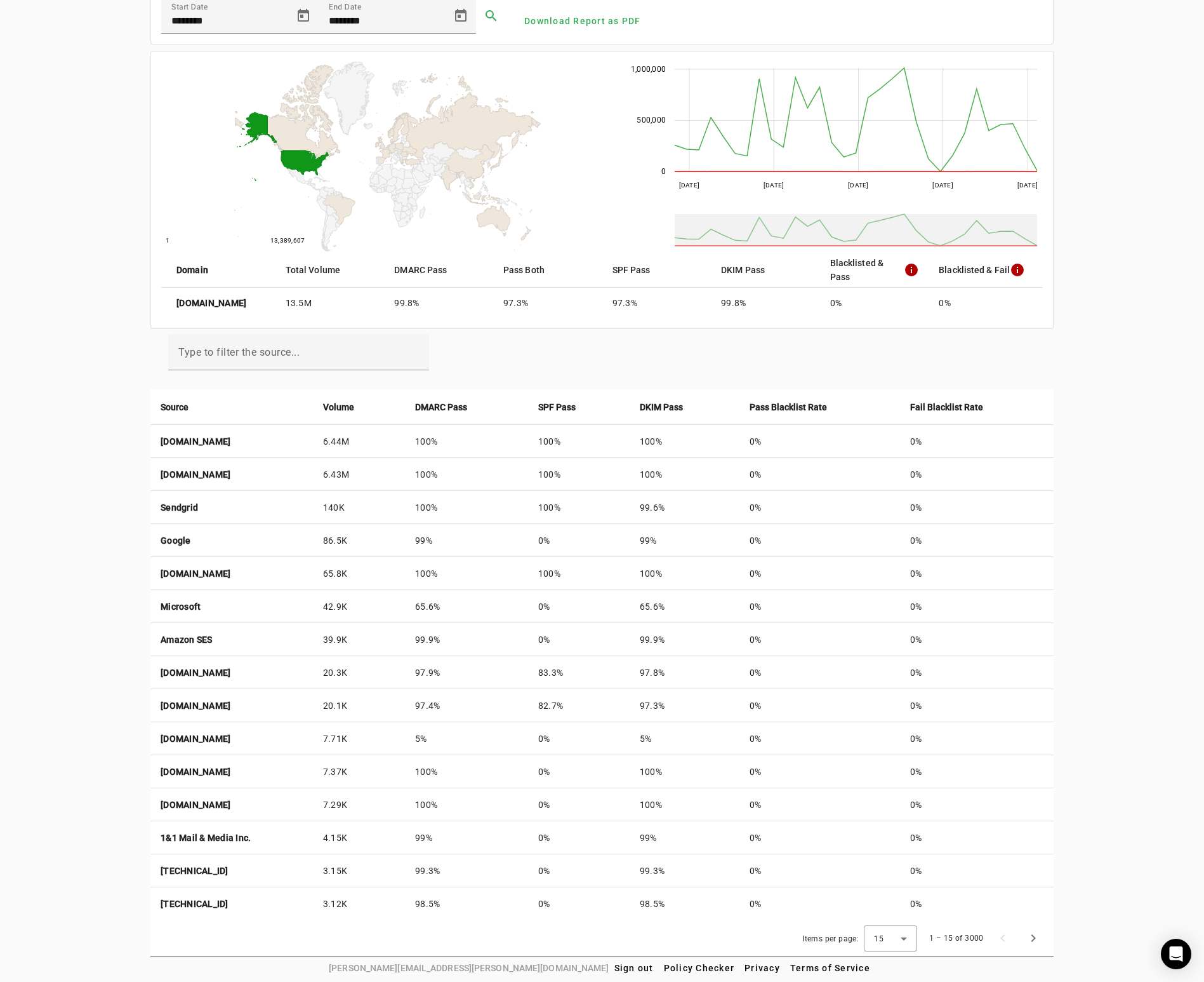
click at [97, 744] on div "[DOMAIN_NAME] Reports Contact Fraudmarc notification_important Reports DMARC Re…" at bounding box center [602, 420] width 1204 height 1071
click at [97, 737] on div "[DOMAIN_NAME] Reports Contact Fraudmarc notification_important Reports DMARC Re…" at bounding box center [602, 420] width 1204 height 1071
click at [1181, 439] on div "[DOMAIN_NAME] Reports Contact Fraudmarc notification_important Reports DMARC Re…" at bounding box center [602, 420] width 1204 height 1071
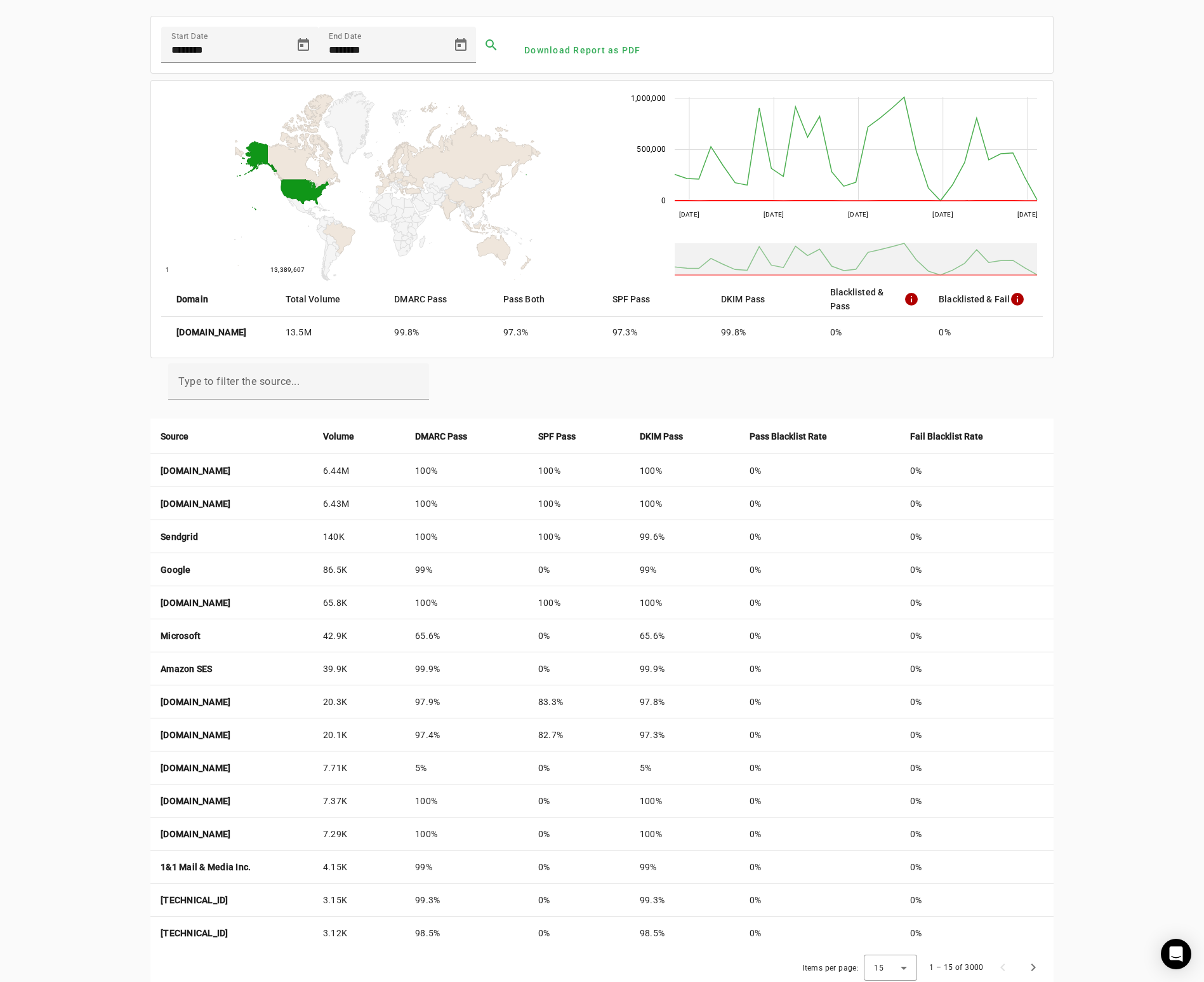
scroll to position [0, 0]
